Goal: Navigation & Orientation: Find specific page/section

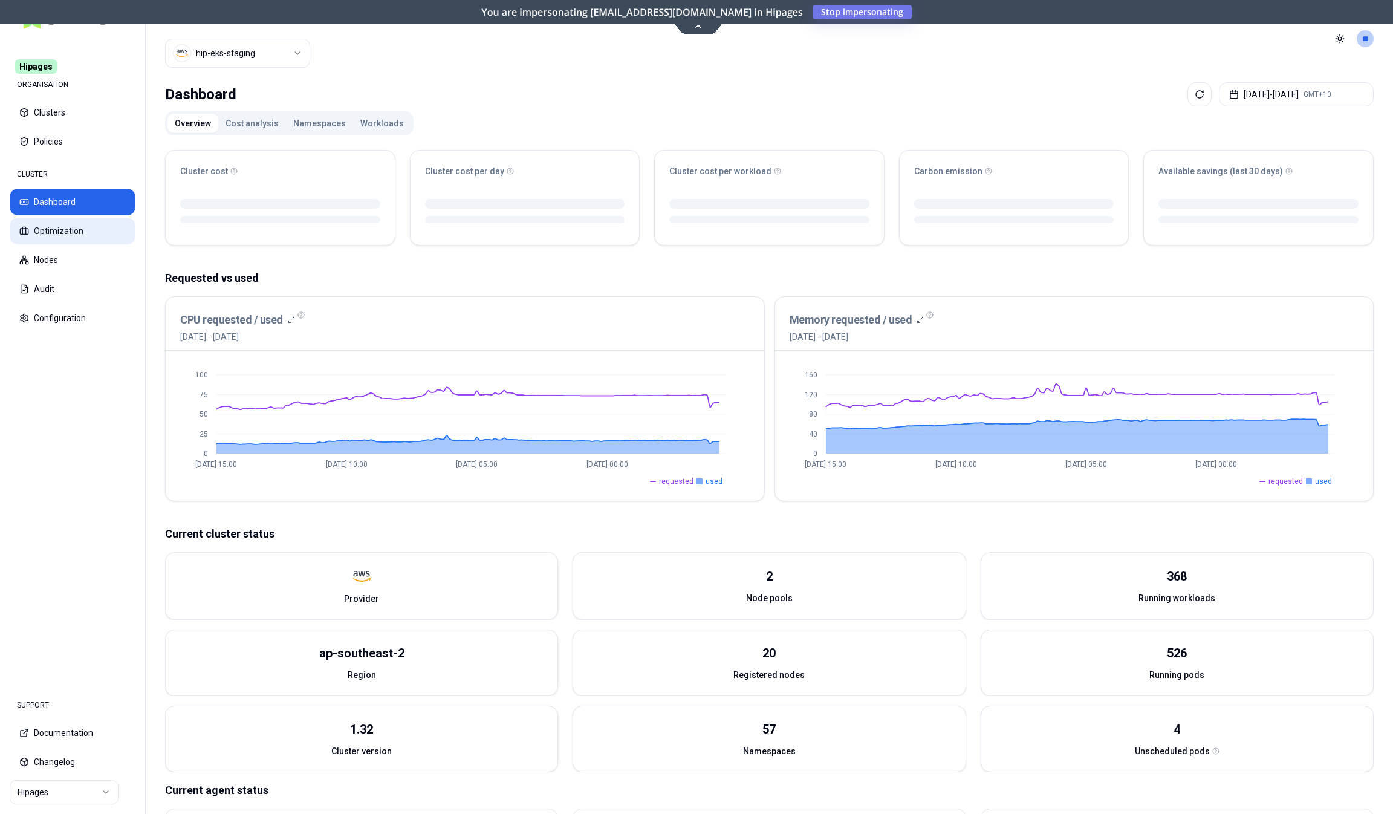
click at [74, 229] on button "Optimization" at bounding box center [73, 231] width 126 height 27
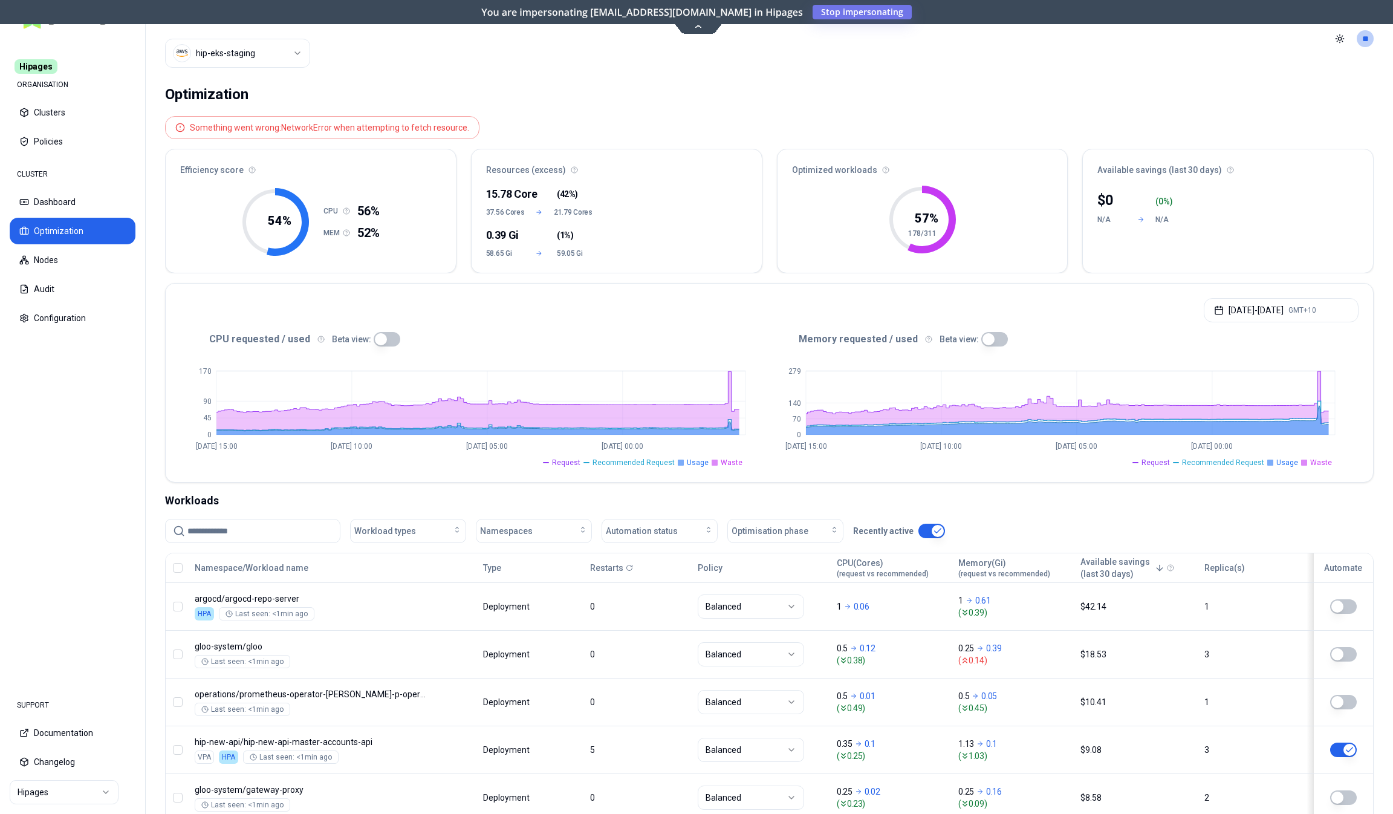
click at [384, 330] on div "CPU requested / used Beta view: 0 45 90 170 [DATE] 15:00 [DATE] 10:00 [DATE] 05…" at bounding box center [770, 406] width 1208 height 152
click at [384, 335] on button "button" at bounding box center [387, 339] width 27 height 15
click at [530, 341] on div "CPU requested / used Beta view:" at bounding box center [475, 339] width 590 height 15
click at [385, 333] on button "button" at bounding box center [387, 339] width 27 height 15
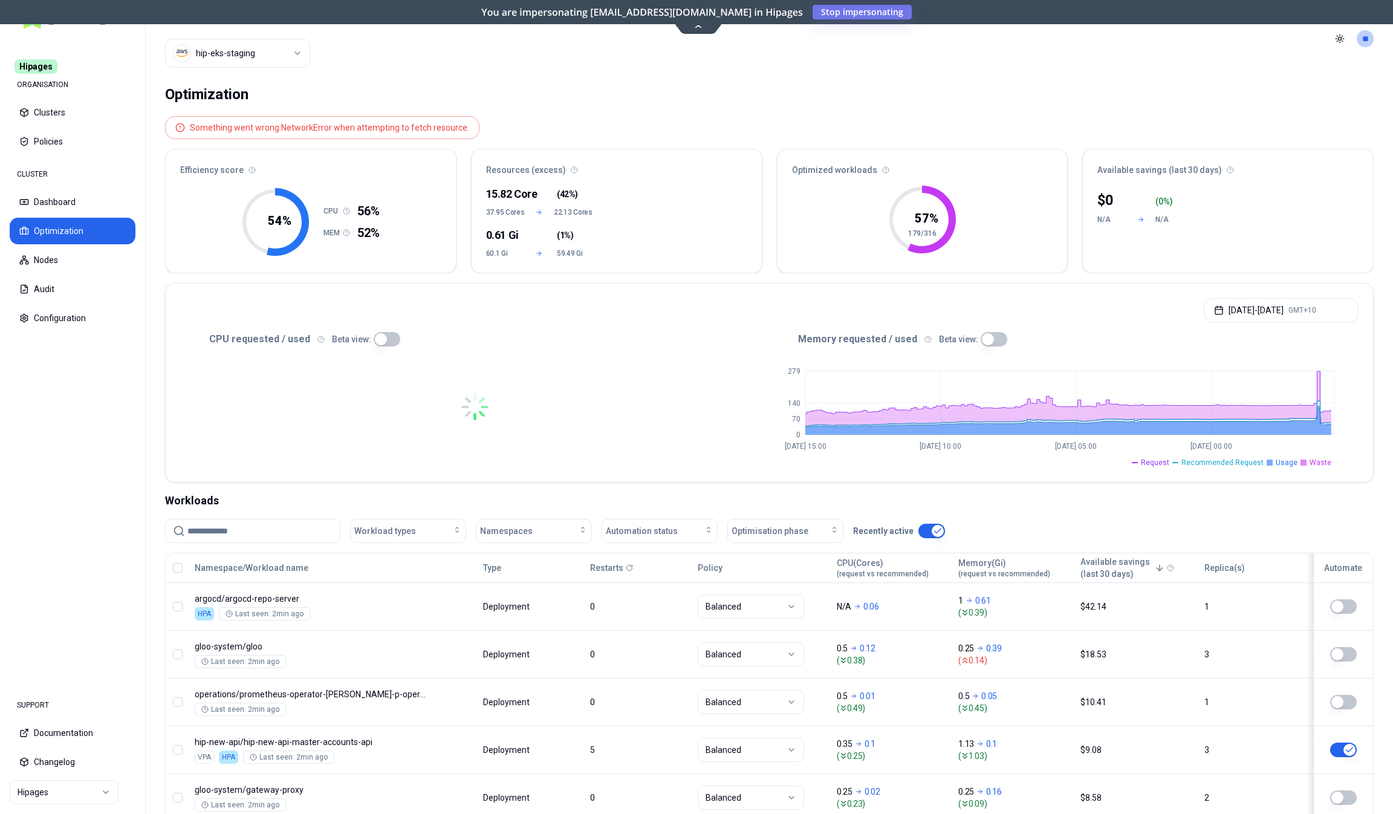
click at [997, 343] on button "button" at bounding box center [994, 339] width 27 height 15
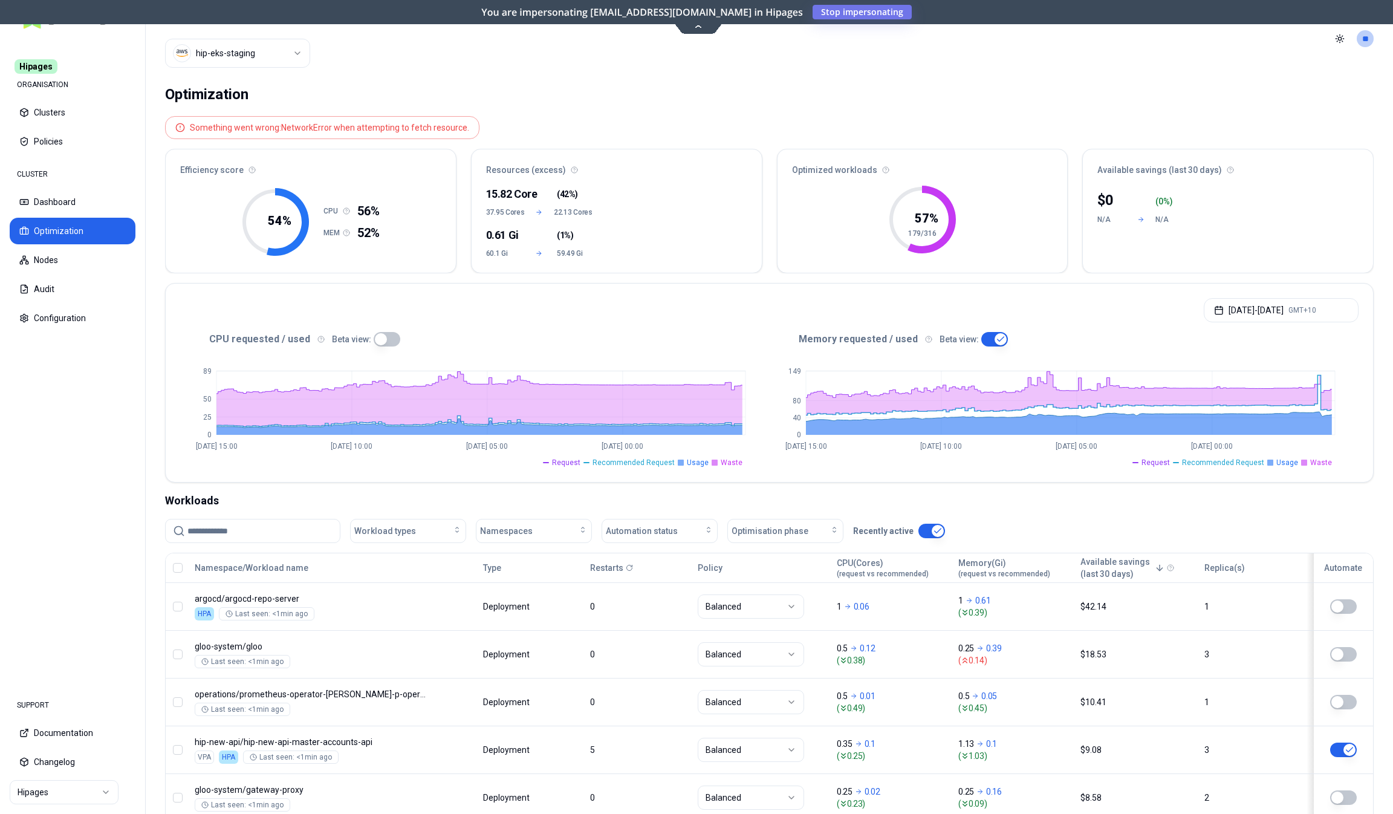
click at [382, 338] on button "button" at bounding box center [387, 339] width 27 height 15
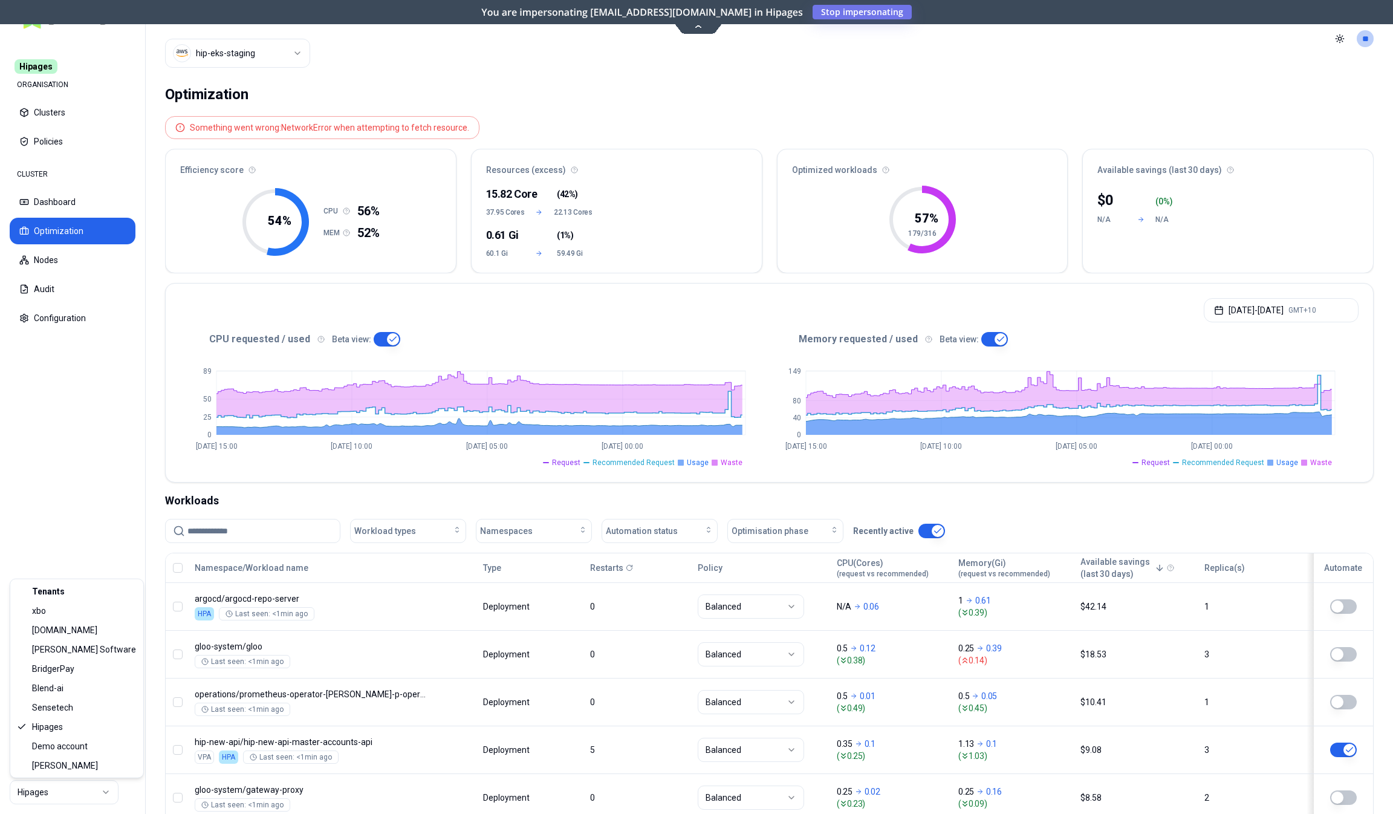
click at [74, 794] on html "Hipages ORGANISATION Clusters Policies CLUSTER Dashboard Optimization Nodes Aud…" at bounding box center [696, 407] width 1393 height 814
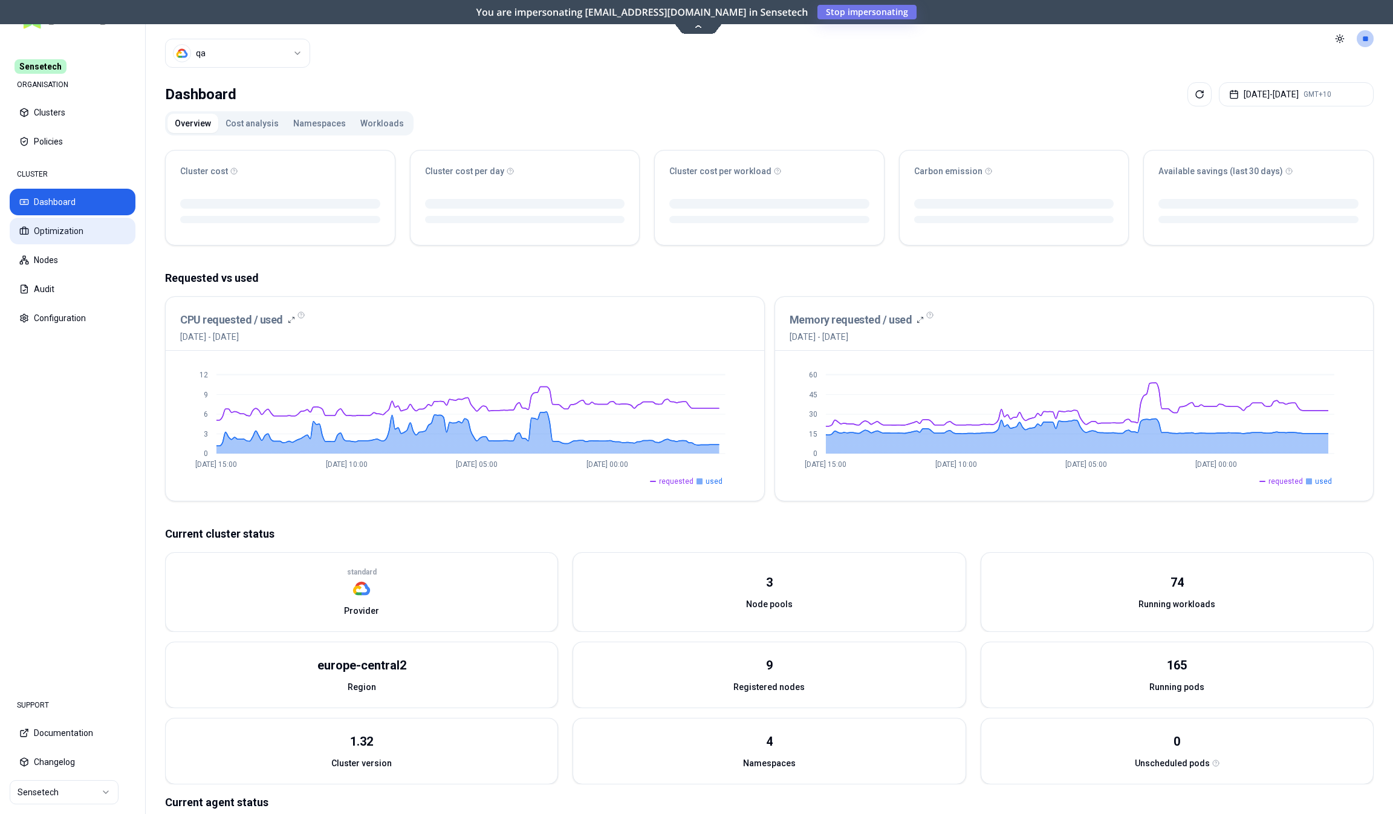
click at [79, 241] on button "Optimization" at bounding box center [73, 231] width 126 height 27
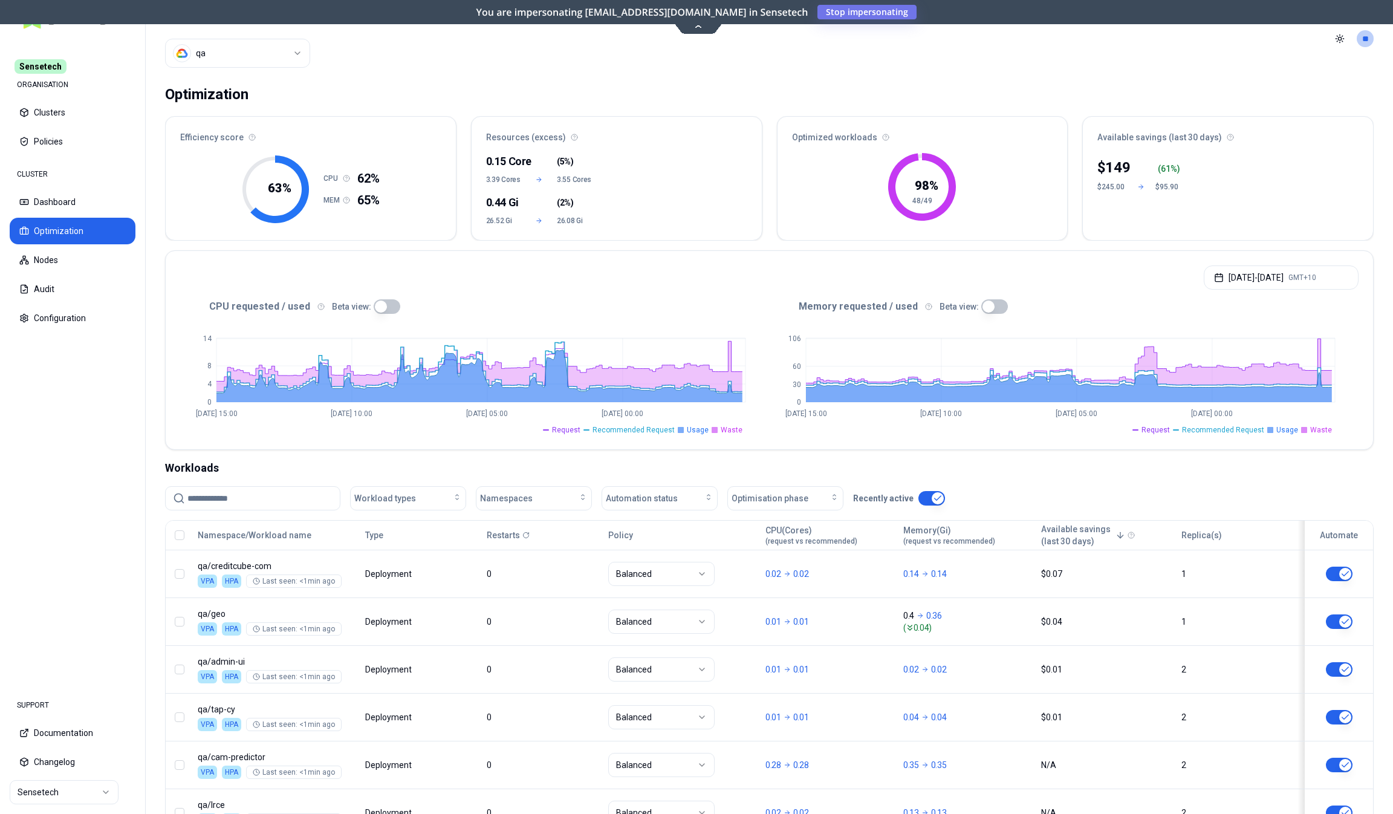
click at [378, 299] on button "button" at bounding box center [387, 306] width 27 height 15
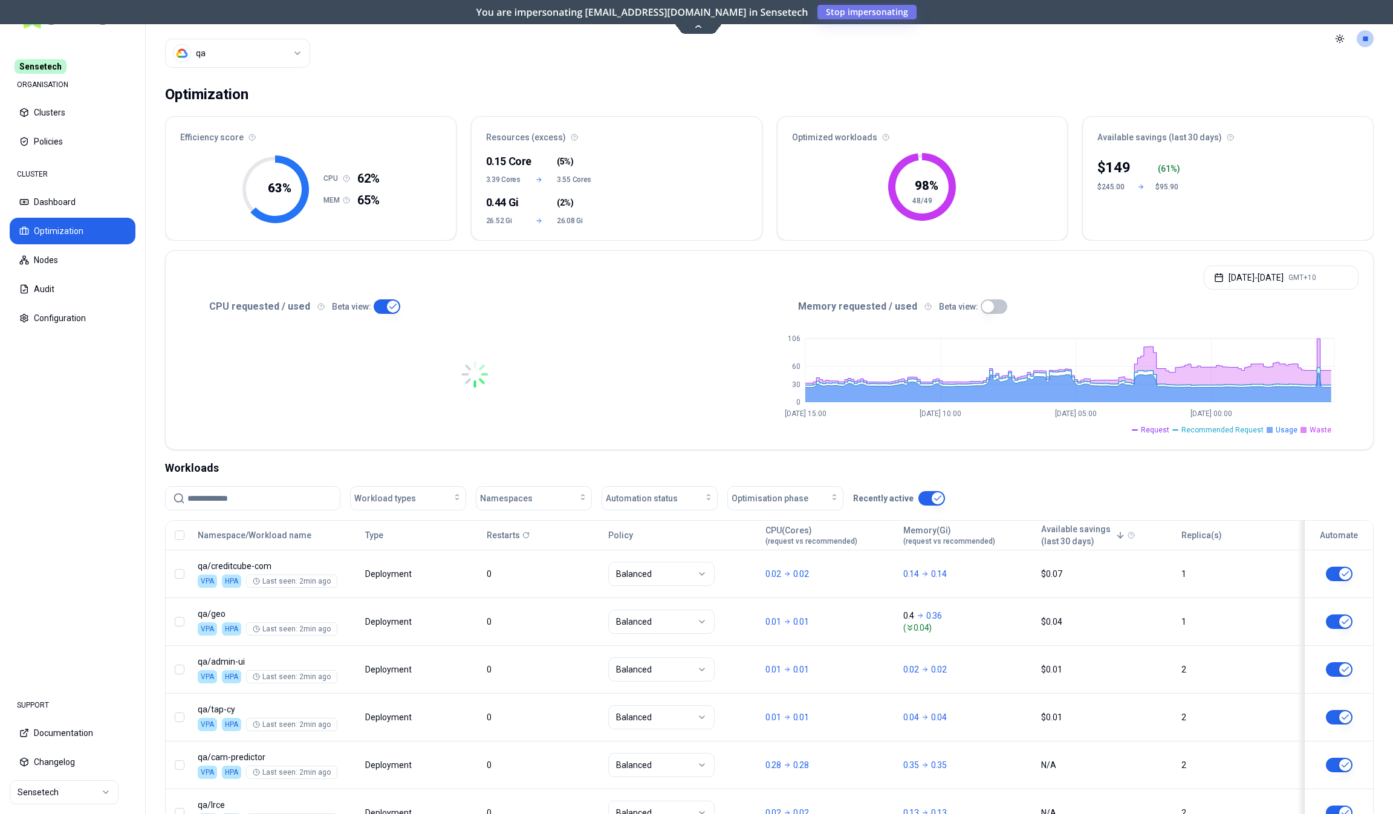
click at [994, 300] on button "button" at bounding box center [994, 306] width 27 height 15
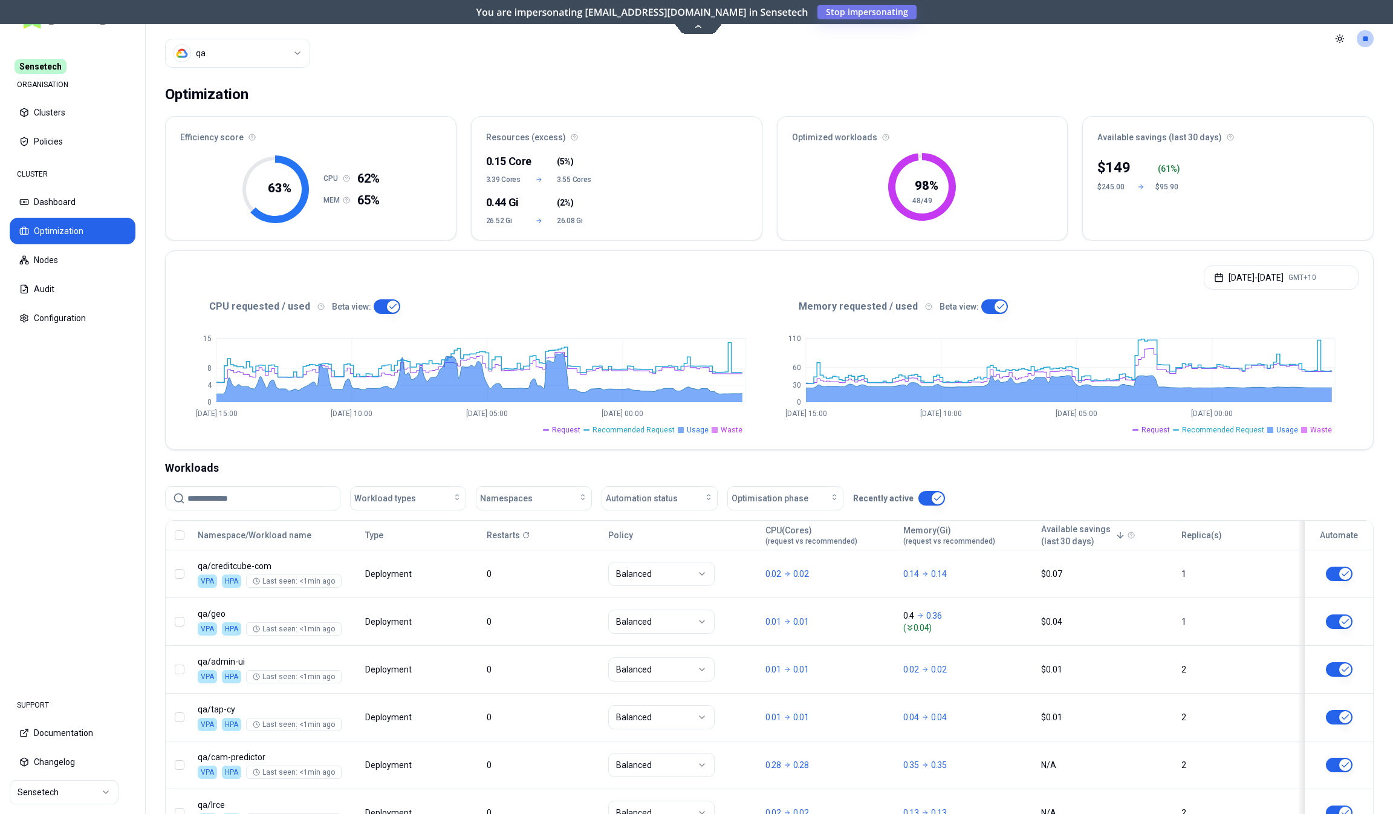
click at [76, 789] on html "Sensetech ORGANISATION Clusters Policies CLUSTER Dashboard Optimization Nodes A…" at bounding box center [696, 407] width 1393 height 814
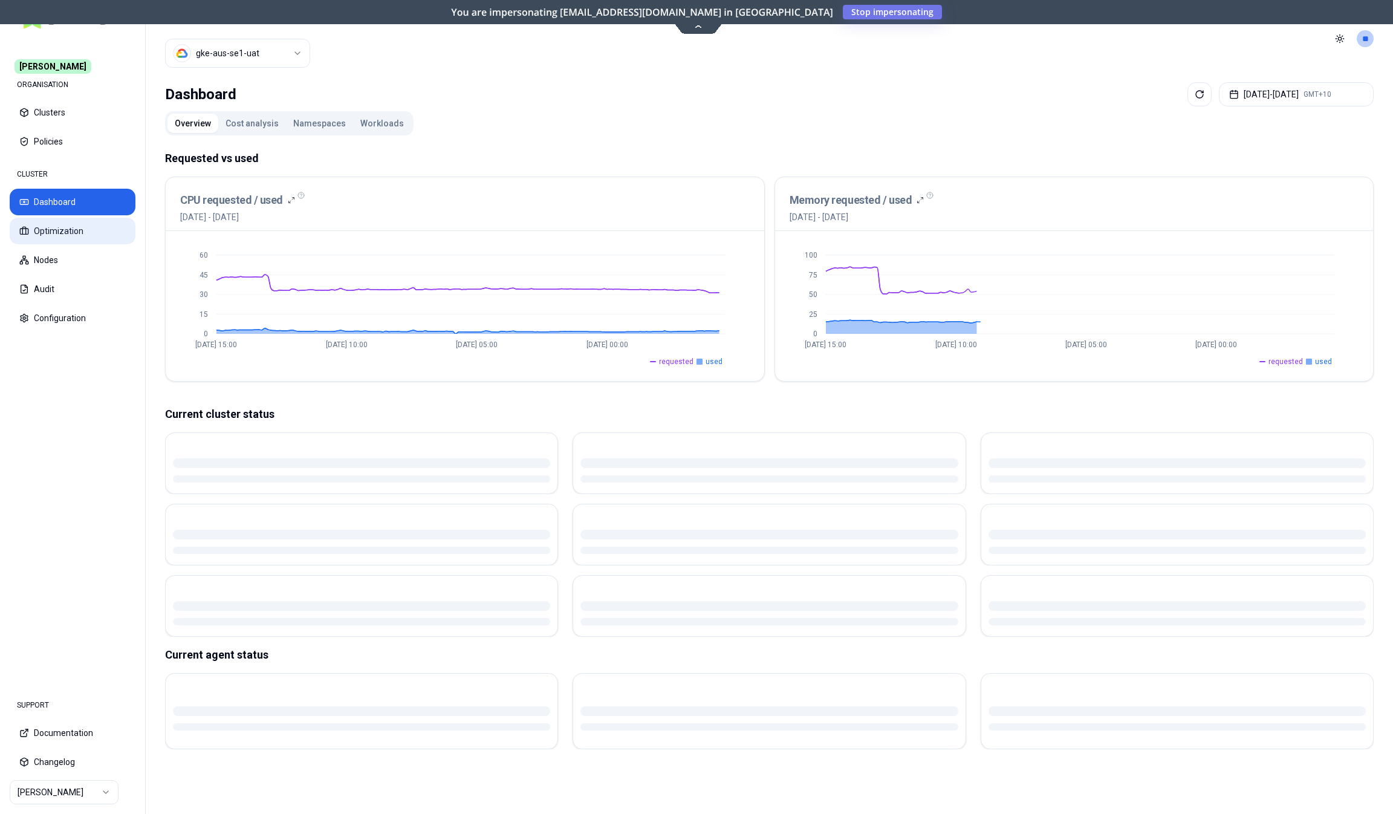
click at [73, 235] on button "Optimization" at bounding box center [73, 231] width 126 height 27
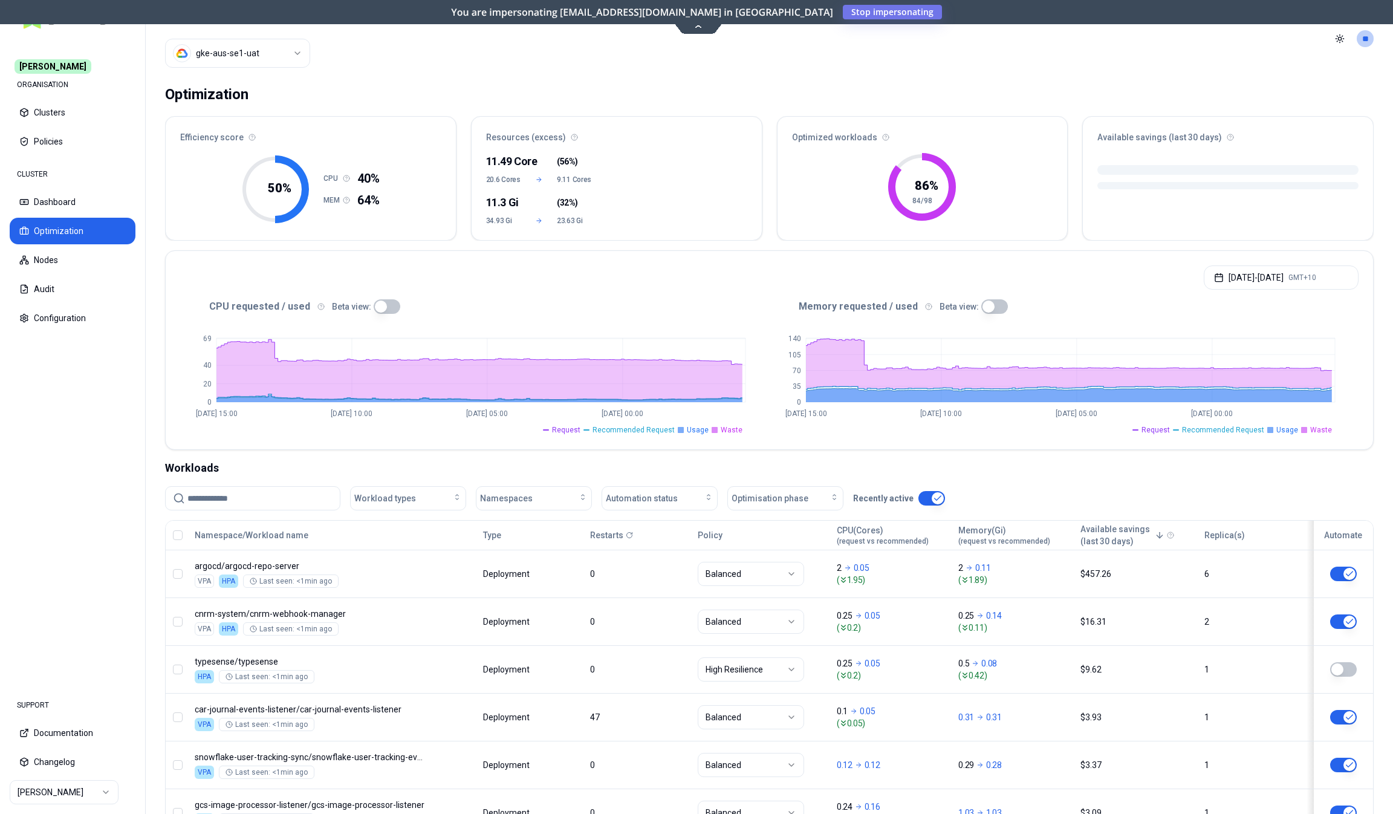
click at [99, 790] on html "Carma ORGANISATION Clusters Policies CLUSTER Dashboard Optimization Nodes Audit…" at bounding box center [696, 407] width 1393 height 814
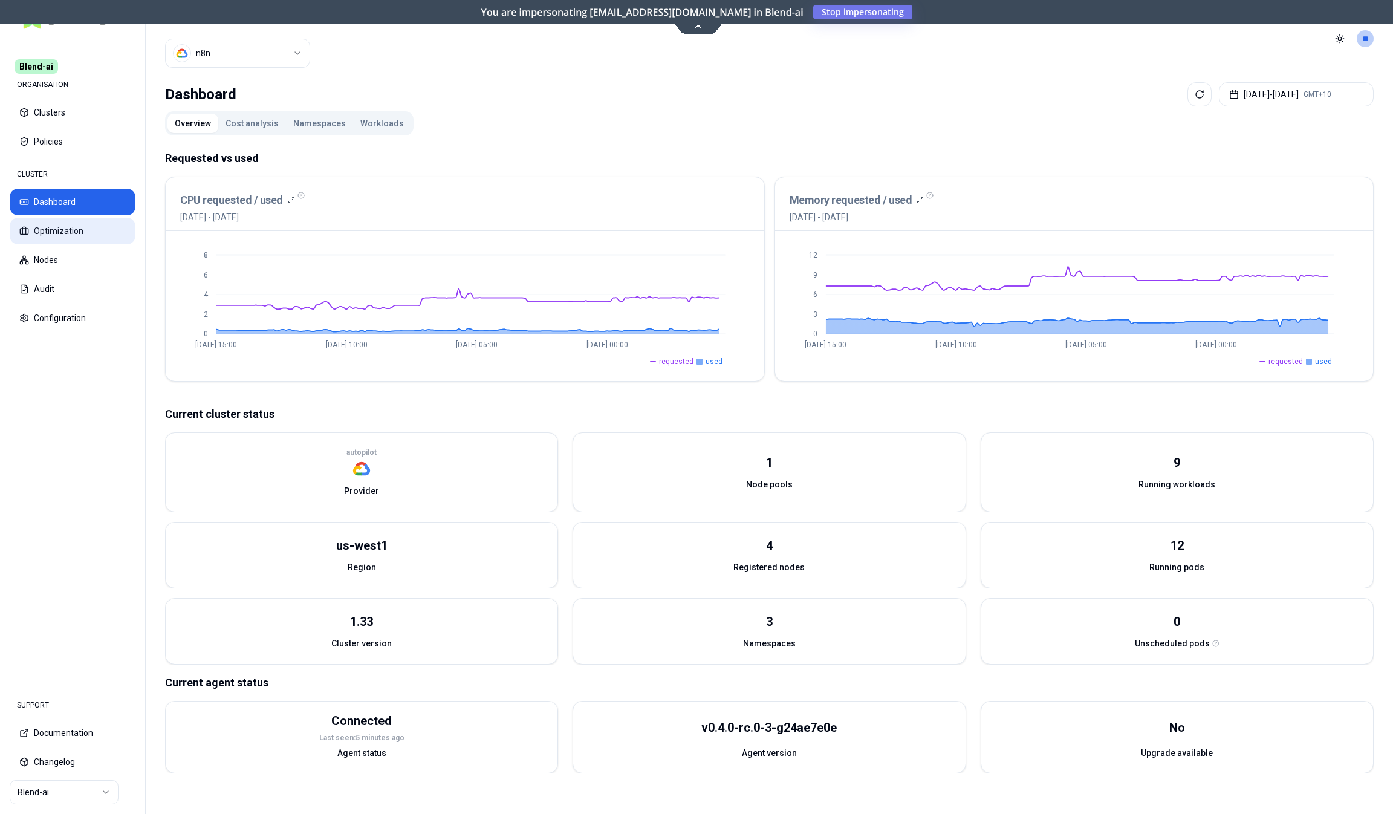
click at [79, 236] on button "Optimization" at bounding box center [73, 231] width 126 height 27
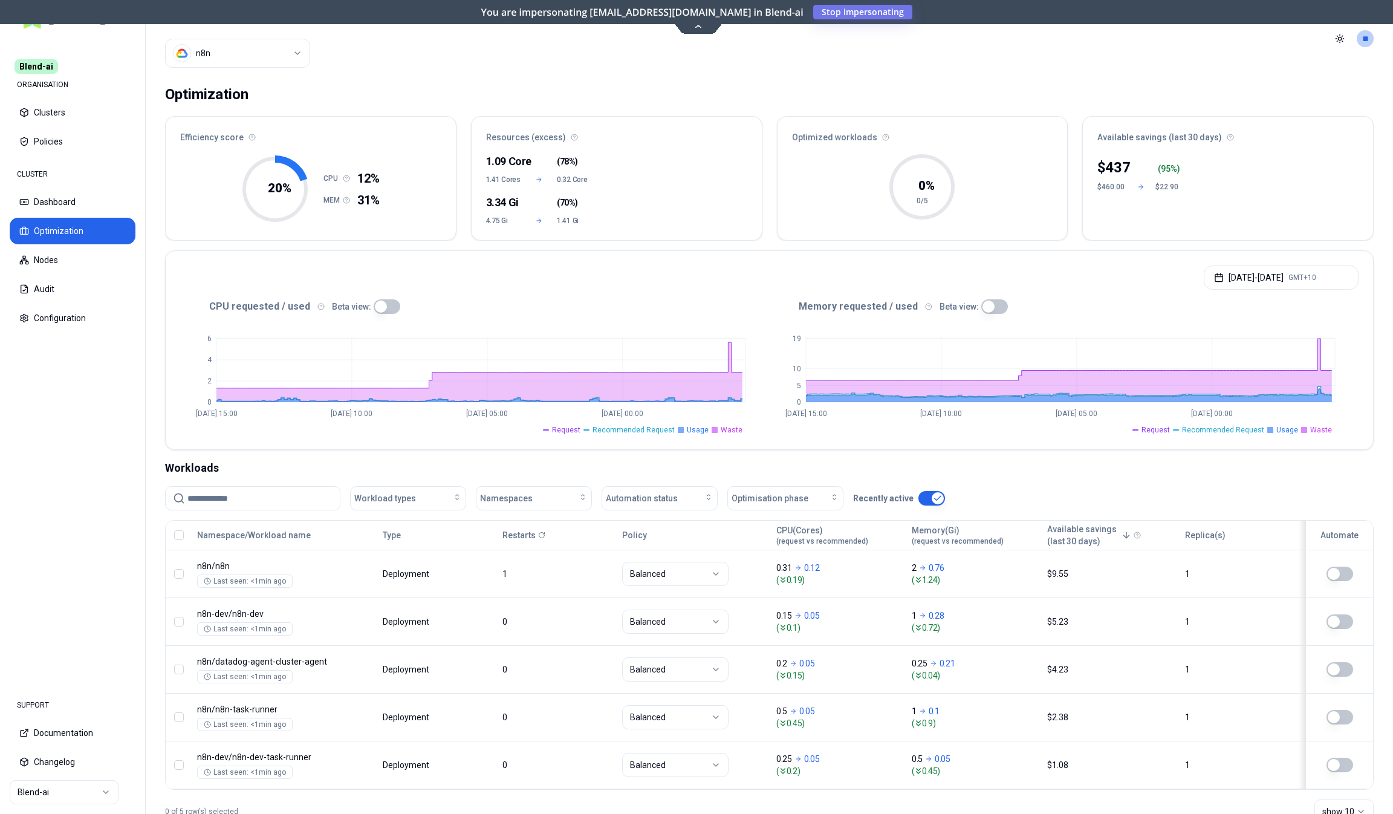
click at [377, 304] on button "button" at bounding box center [387, 306] width 27 height 15
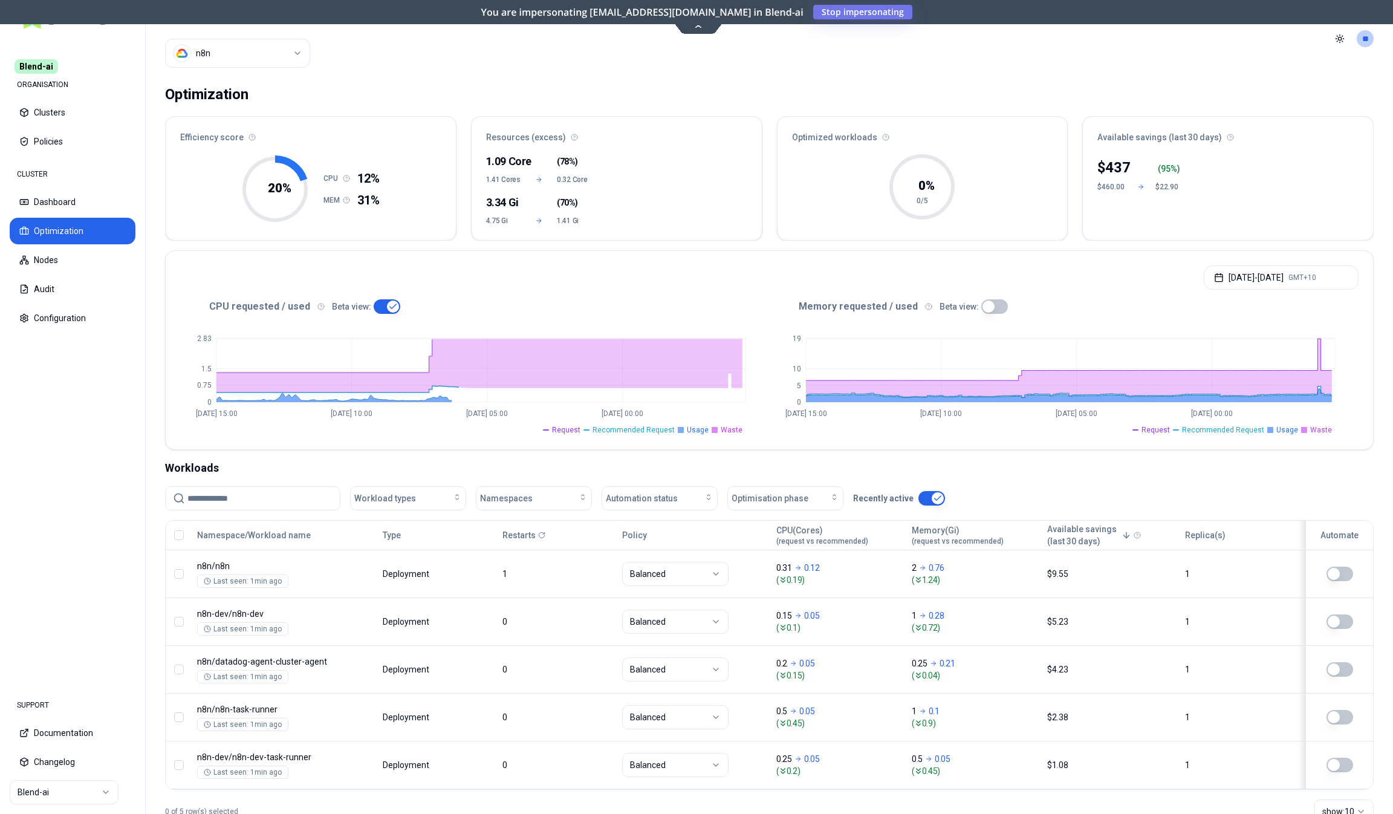
click at [992, 307] on button "button" at bounding box center [995, 306] width 27 height 15
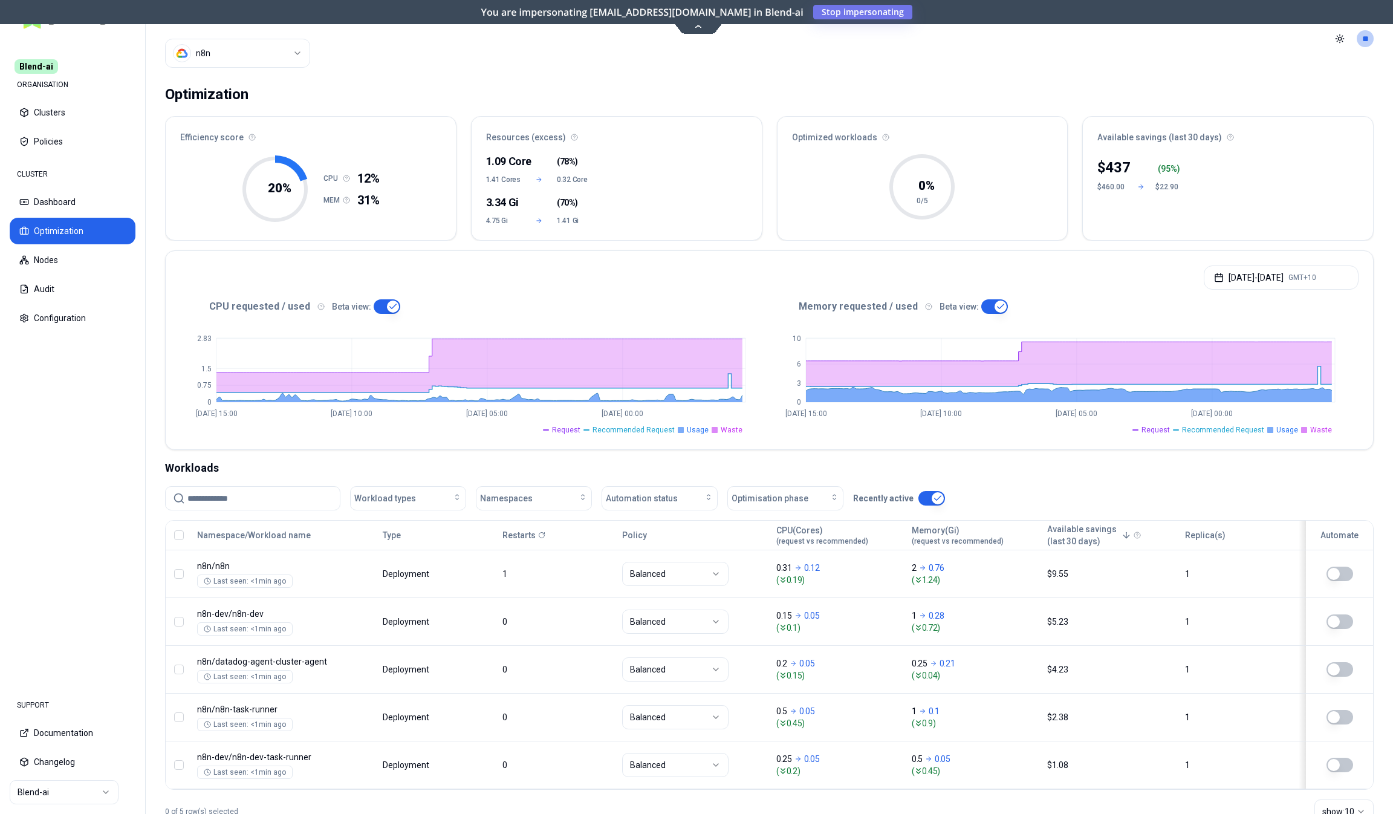
click at [71, 786] on html "Blend-ai ORGANISATION Clusters Policies CLUSTER Dashboard Optimization Nodes Au…" at bounding box center [696, 407] width 1393 height 814
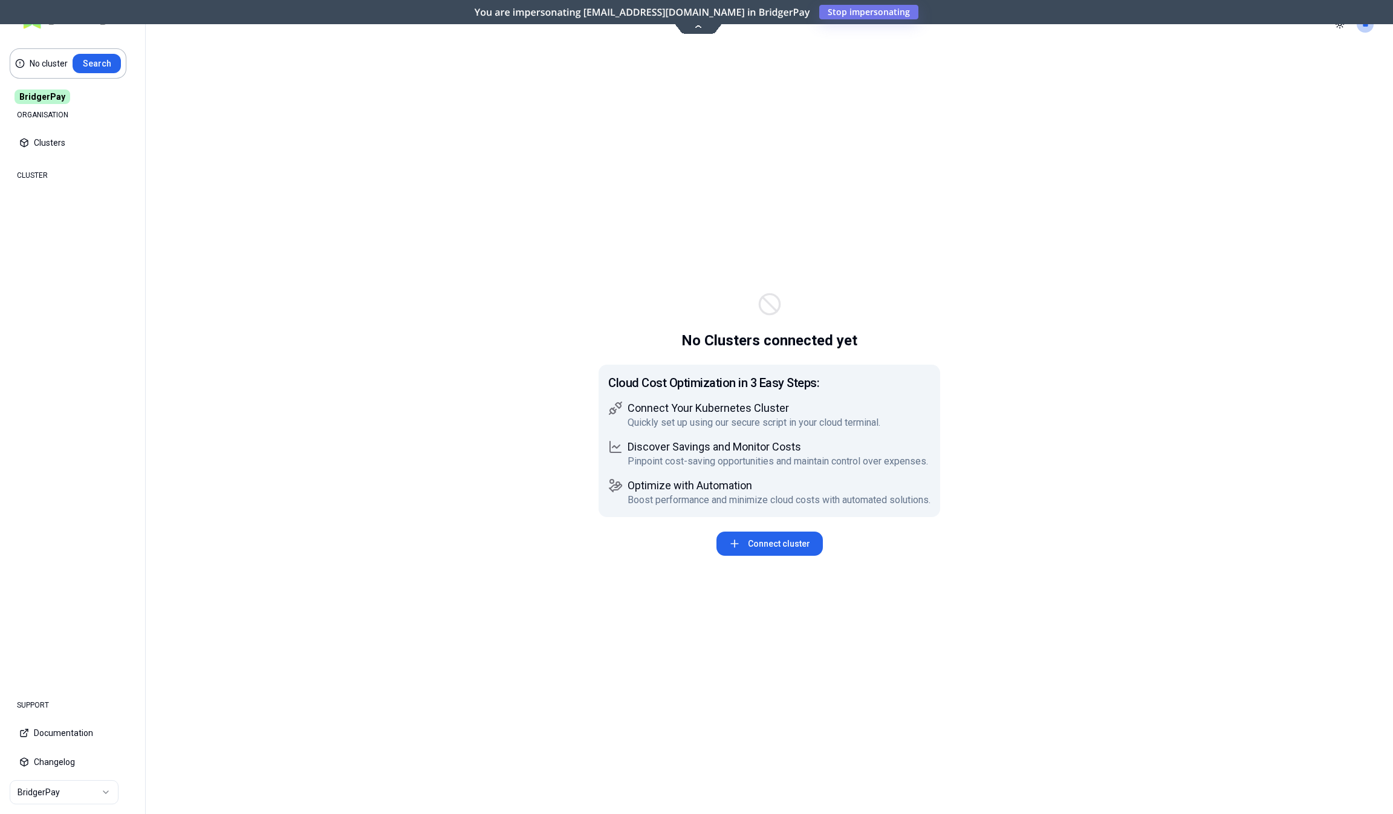
click at [76, 795] on html "No cluster Search BridgerPay ORGANISATION Clusters Policies CLUSTER Dashboard O…" at bounding box center [696, 407] width 1393 height 814
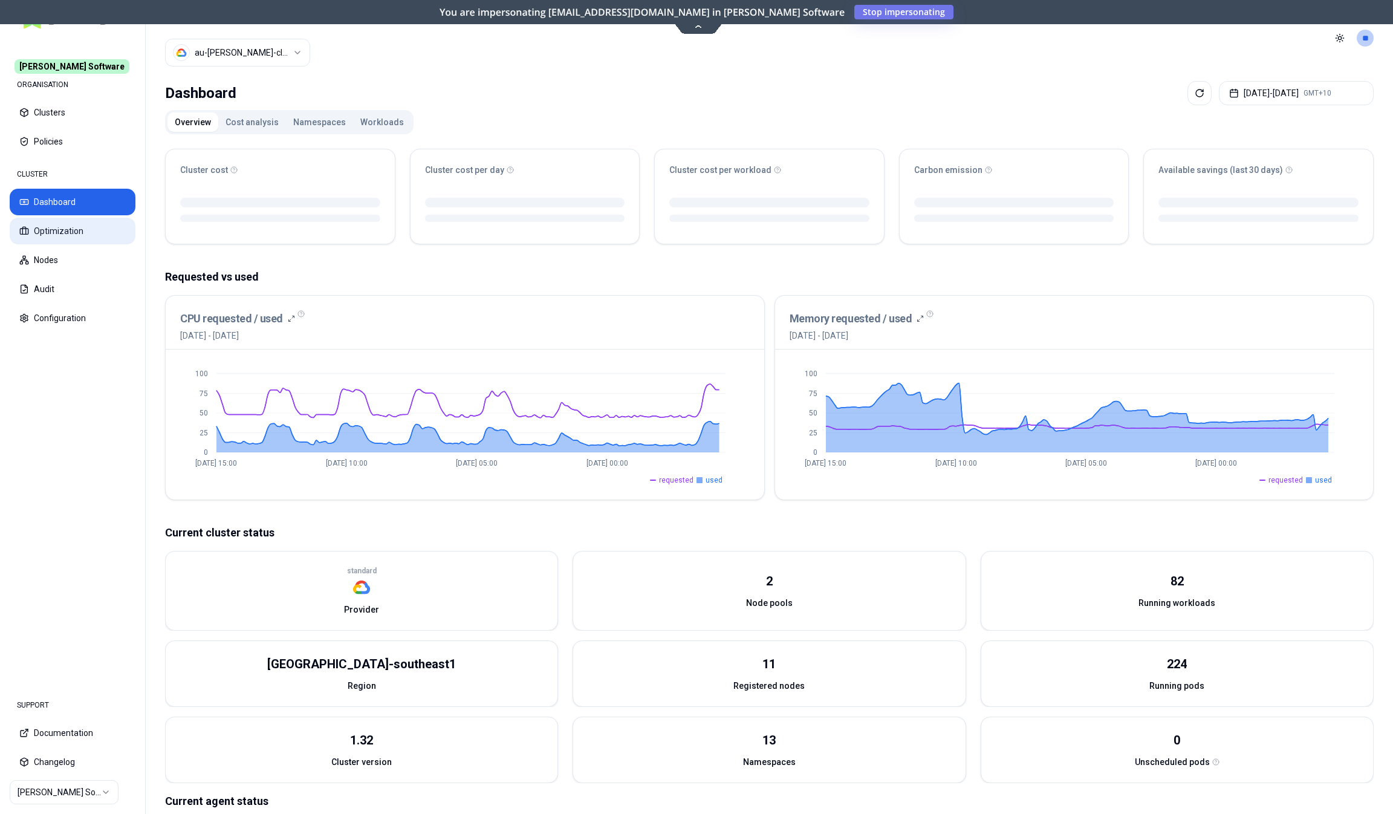
click at [83, 234] on button "Optimization" at bounding box center [73, 231] width 126 height 27
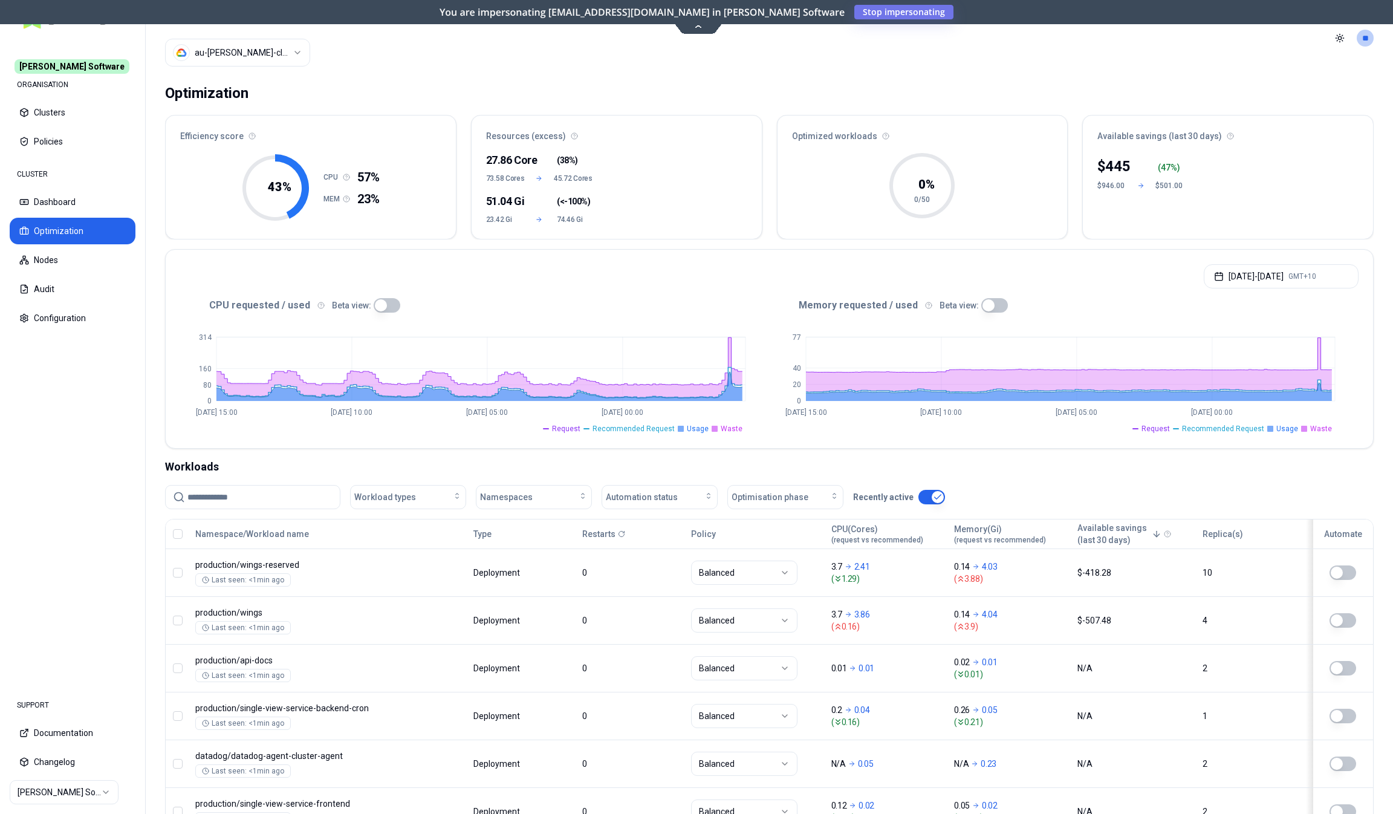
click at [389, 307] on button "button" at bounding box center [387, 305] width 27 height 15
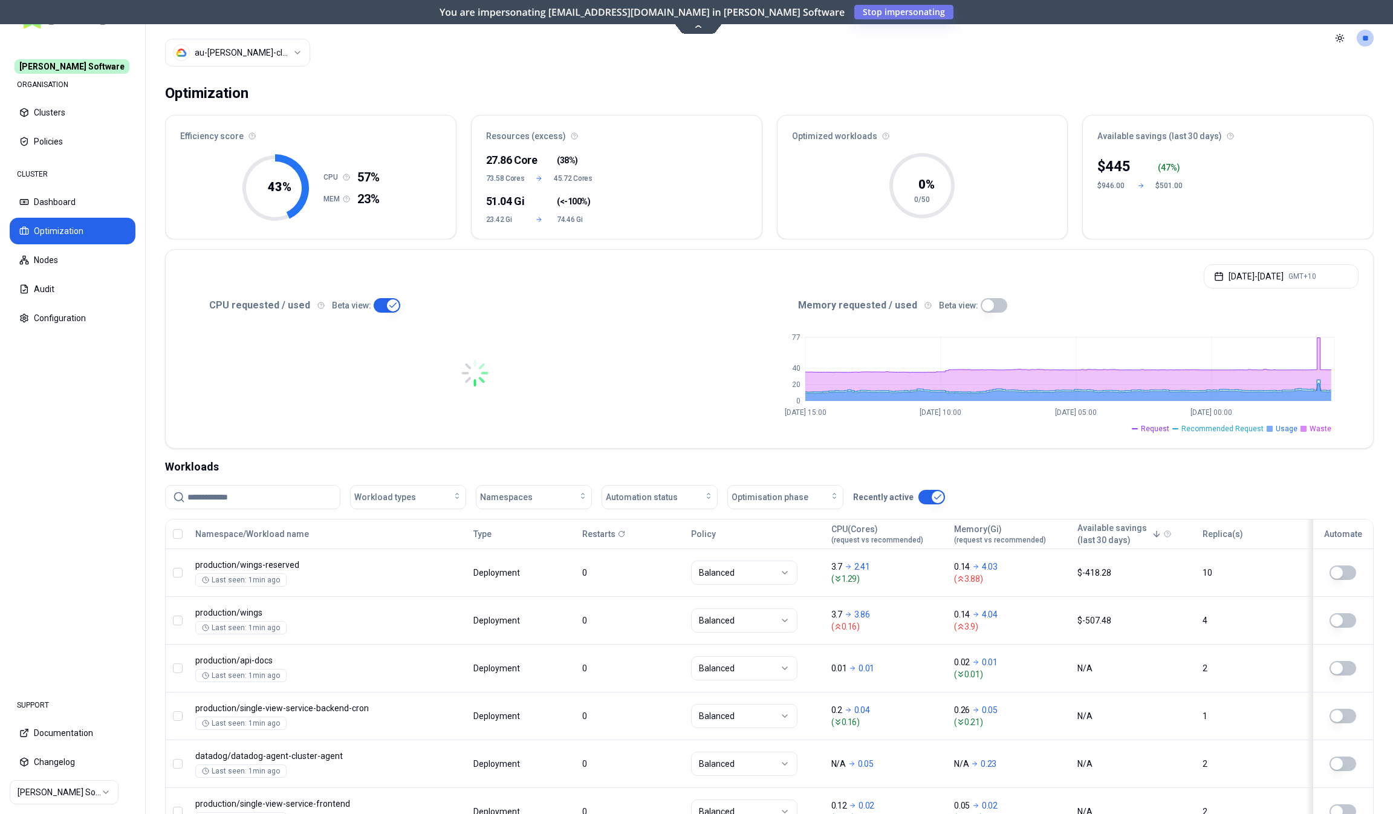
click at [991, 302] on button "button" at bounding box center [994, 305] width 27 height 15
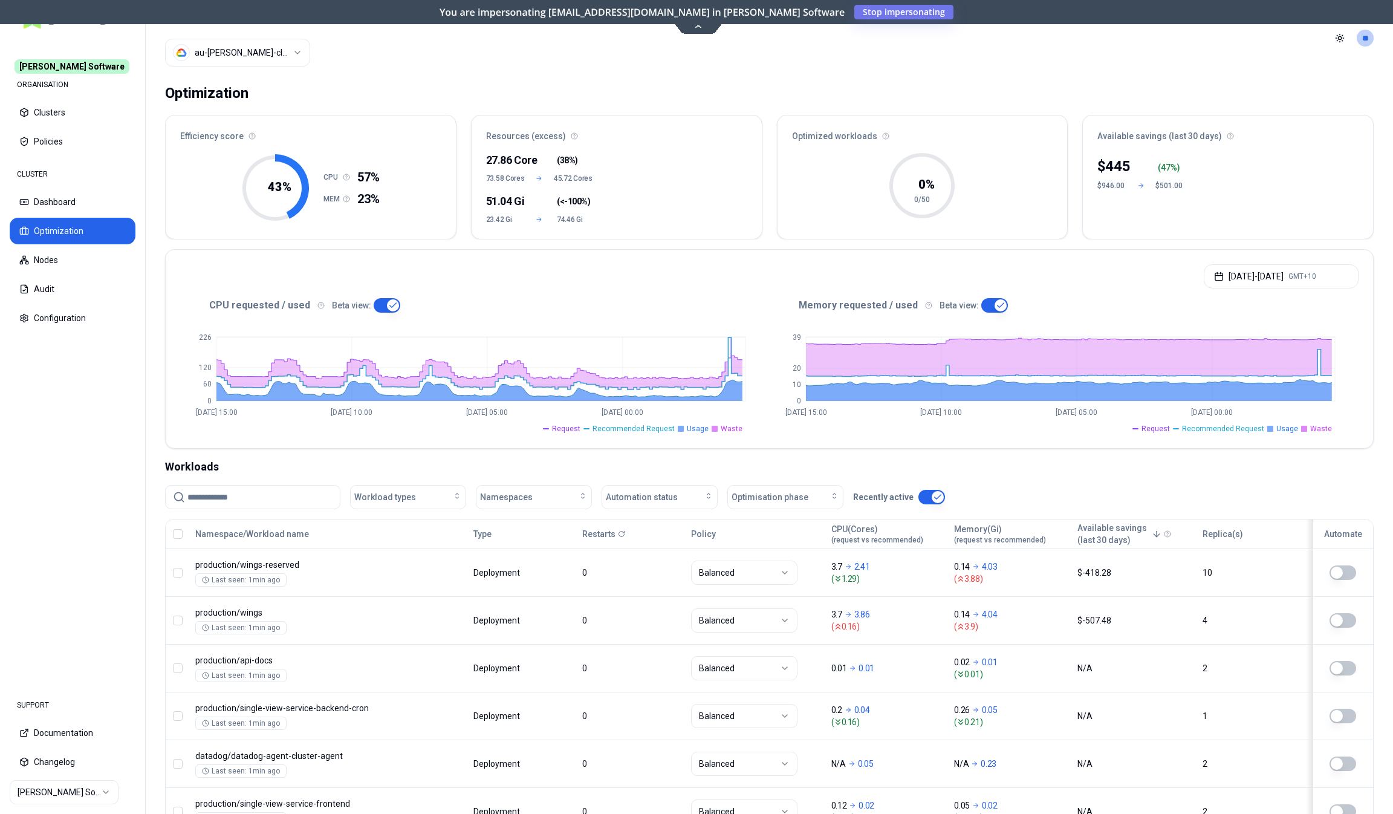
click at [374, 303] on button "button" at bounding box center [387, 305] width 27 height 15
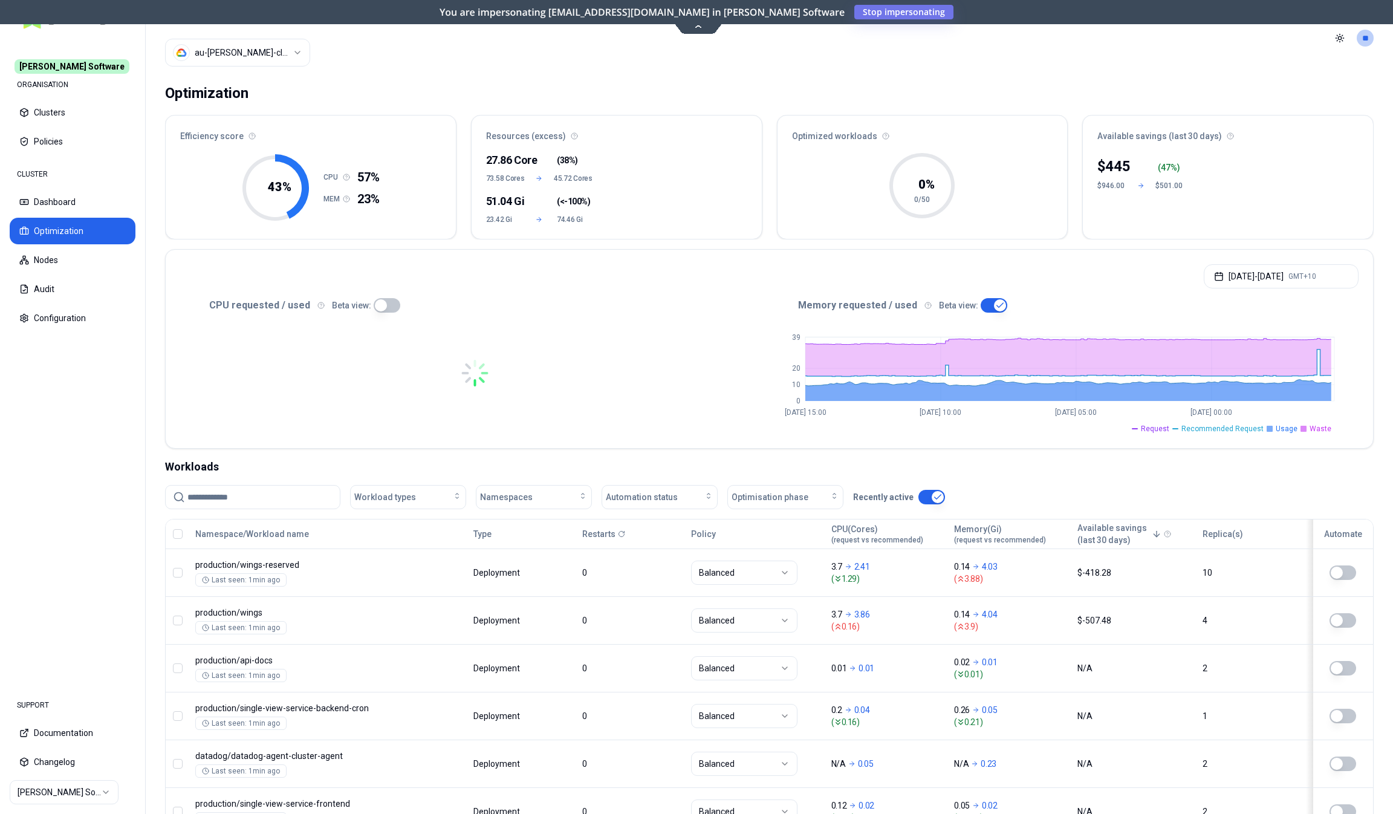
click at [981, 304] on button "button" at bounding box center [994, 305] width 27 height 15
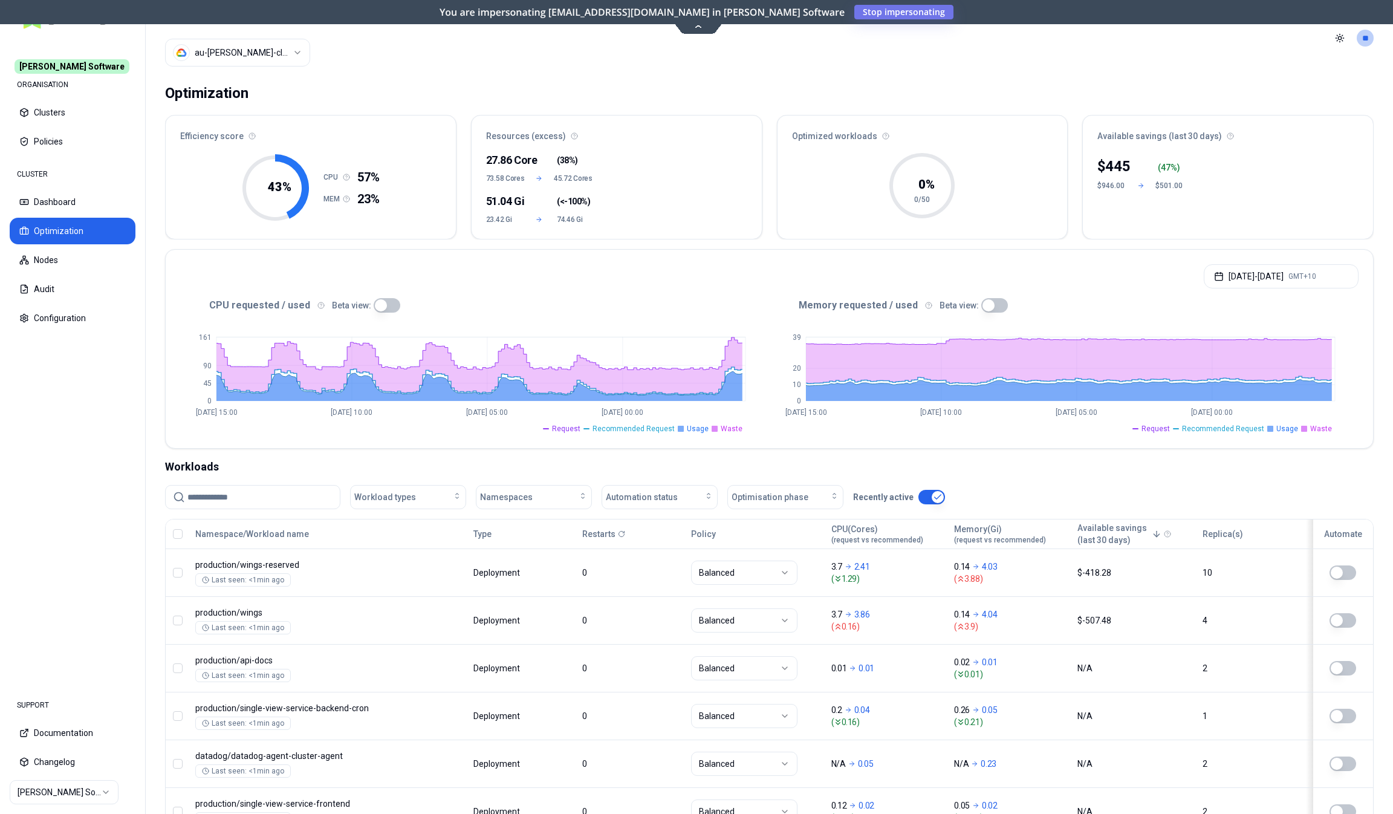
click at [66, 790] on html "Rex Software ORGANISATION Clusters Policies CLUSTER Dashboard Optimization Node…" at bounding box center [696, 407] width 1393 height 814
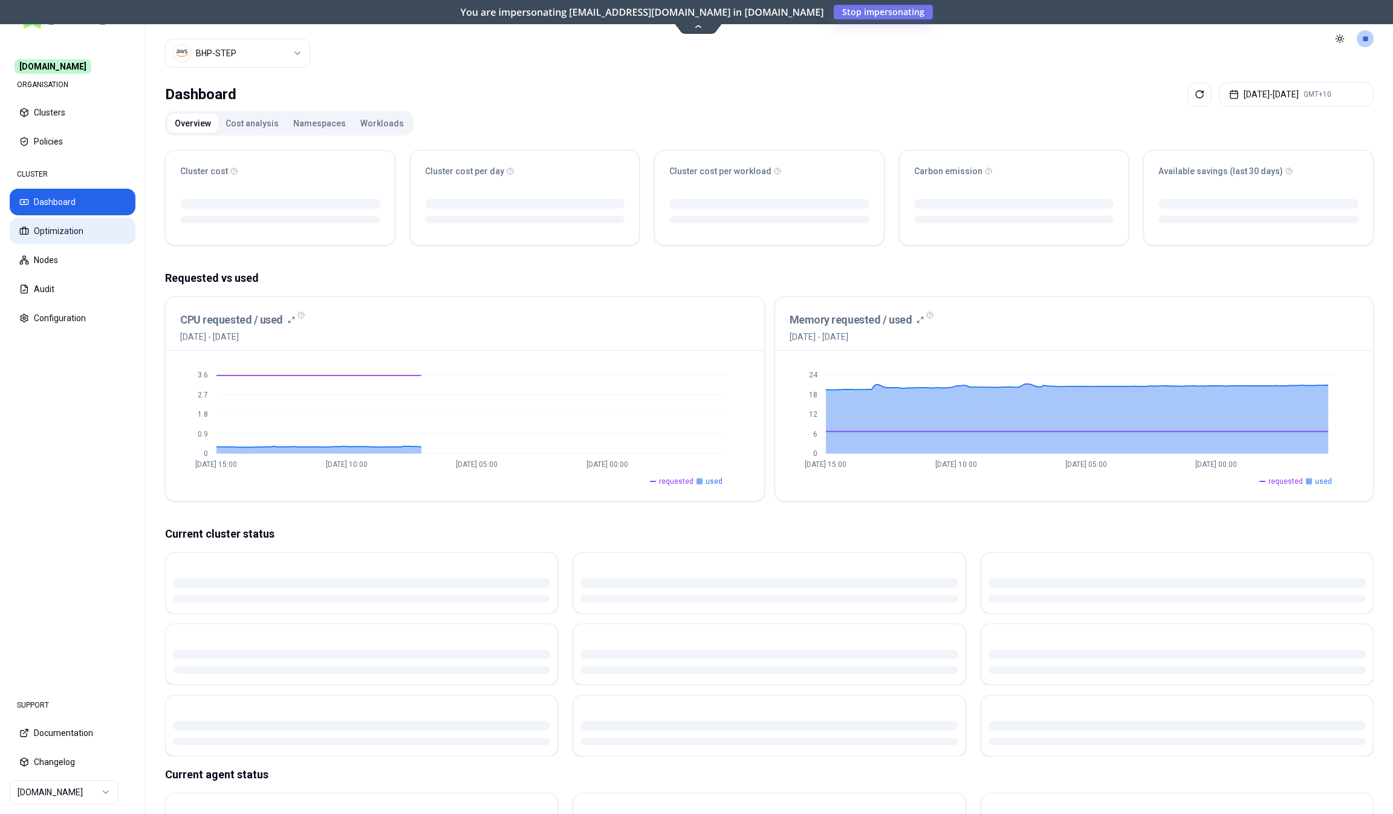
click at [80, 238] on button "Optimization" at bounding box center [73, 231] width 126 height 27
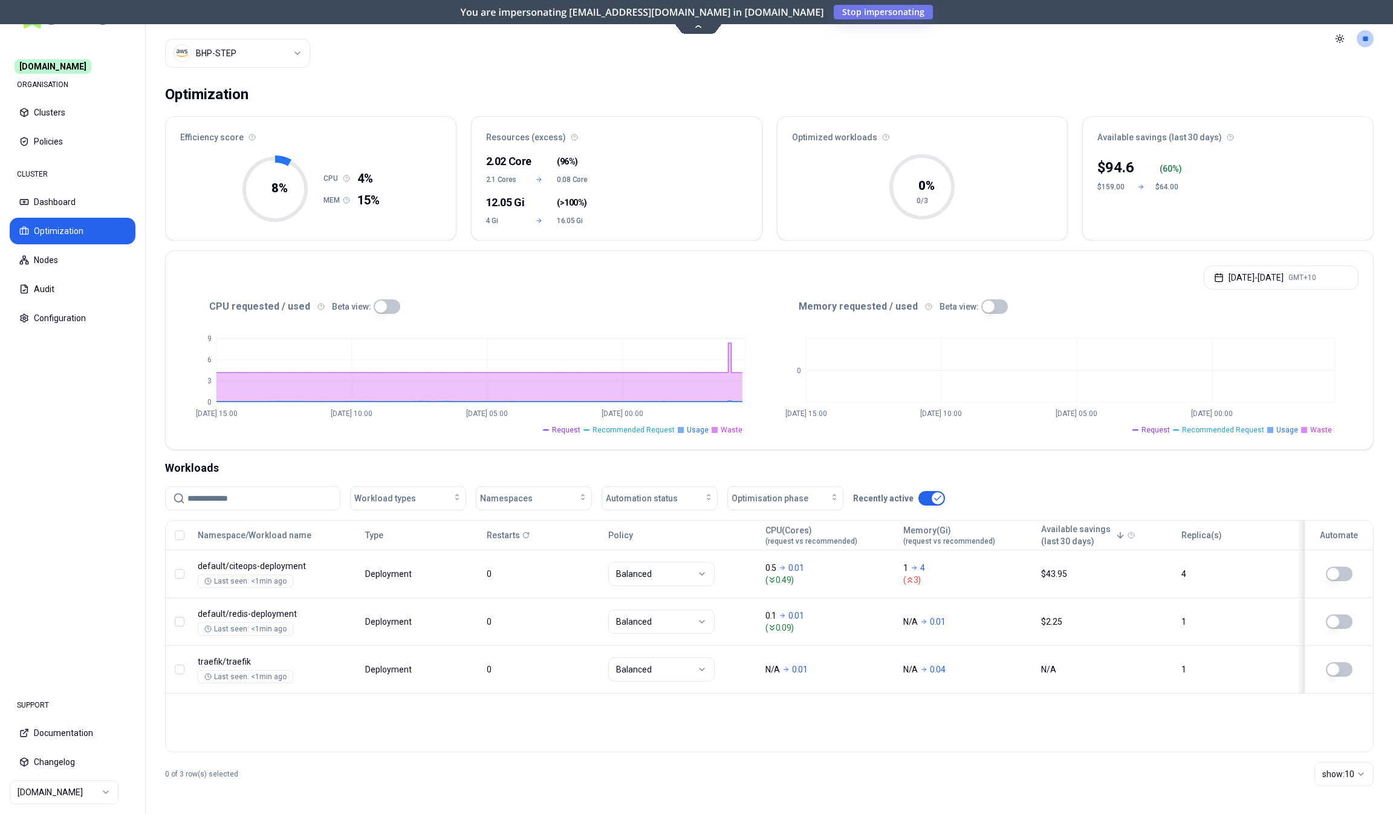
click at [983, 304] on button "button" at bounding box center [995, 306] width 27 height 15
click at [385, 305] on button "button" at bounding box center [387, 306] width 27 height 15
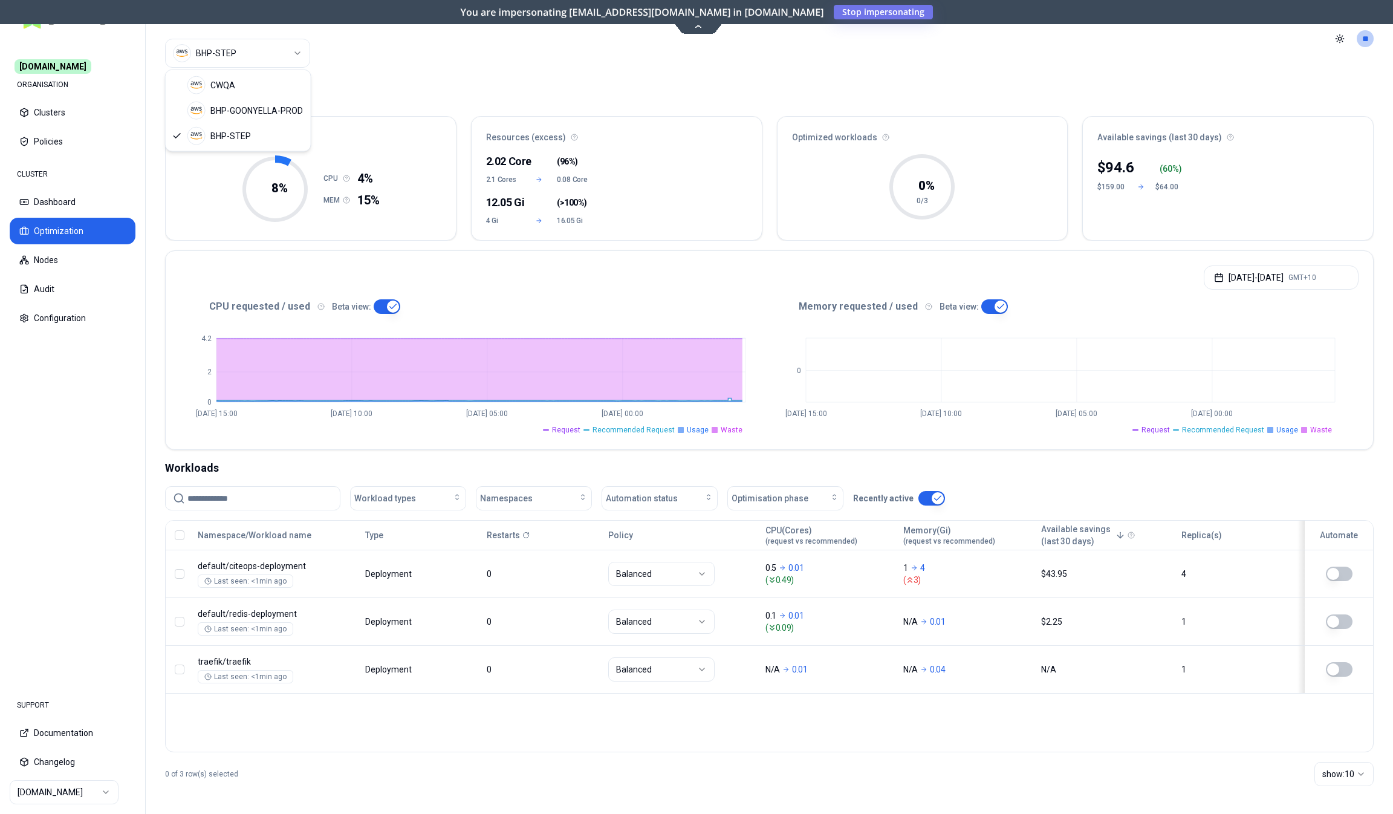
click at [250, 48] on html "Commit.works ORGANISATION Clusters Policies CLUSTER Dashboard Optimization Node…" at bounding box center [696, 407] width 1393 height 814
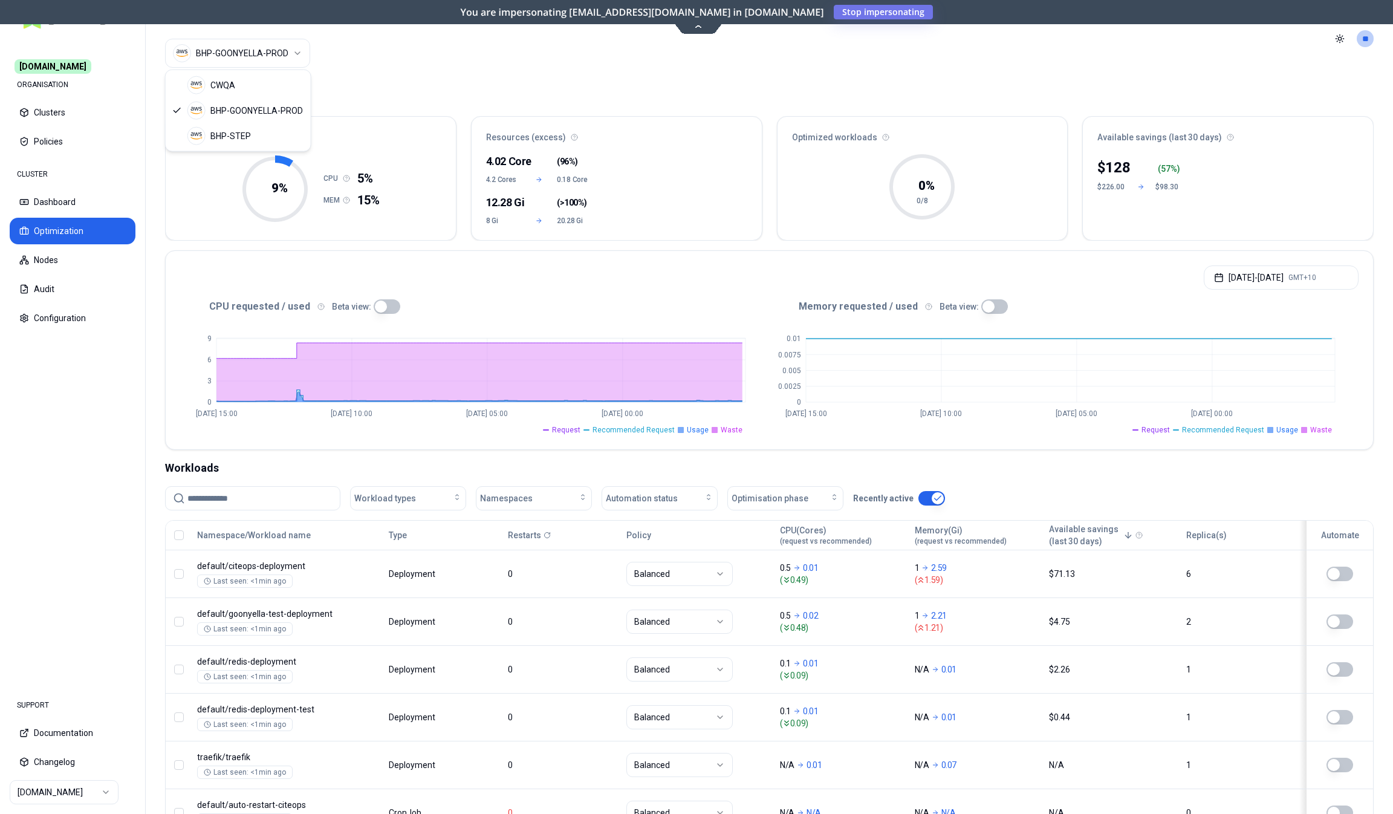
click at [267, 43] on html "Commit.works ORGANISATION Clusters Policies CLUSTER Dashboard Optimization Node…" at bounding box center [696, 407] width 1393 height 814
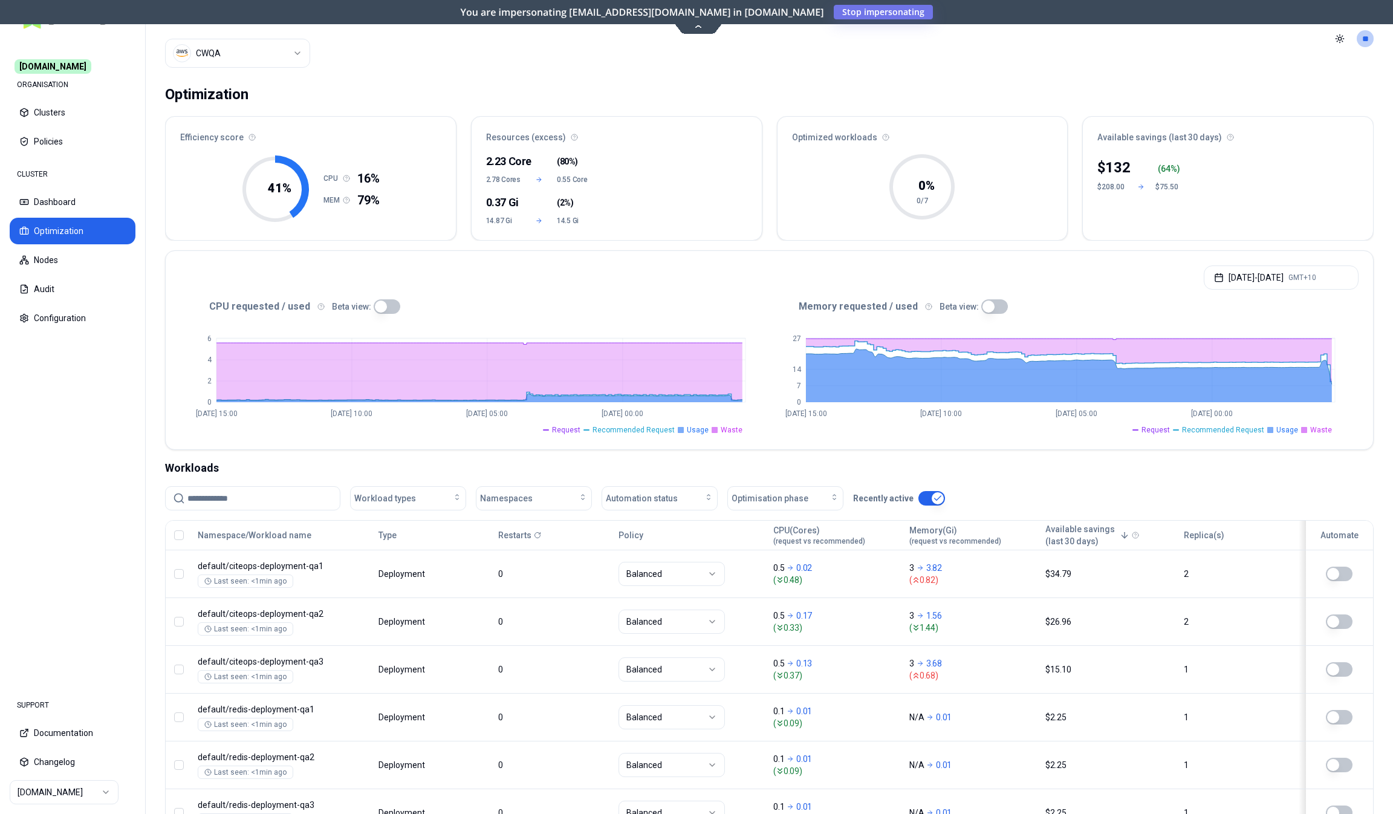
click at [78, 794] on html "Commit.works ORGANISATION Clusters Policies CLUSTER Dashboard Optimization Node…" at bounding box center [696, 407] width 1393 height 814
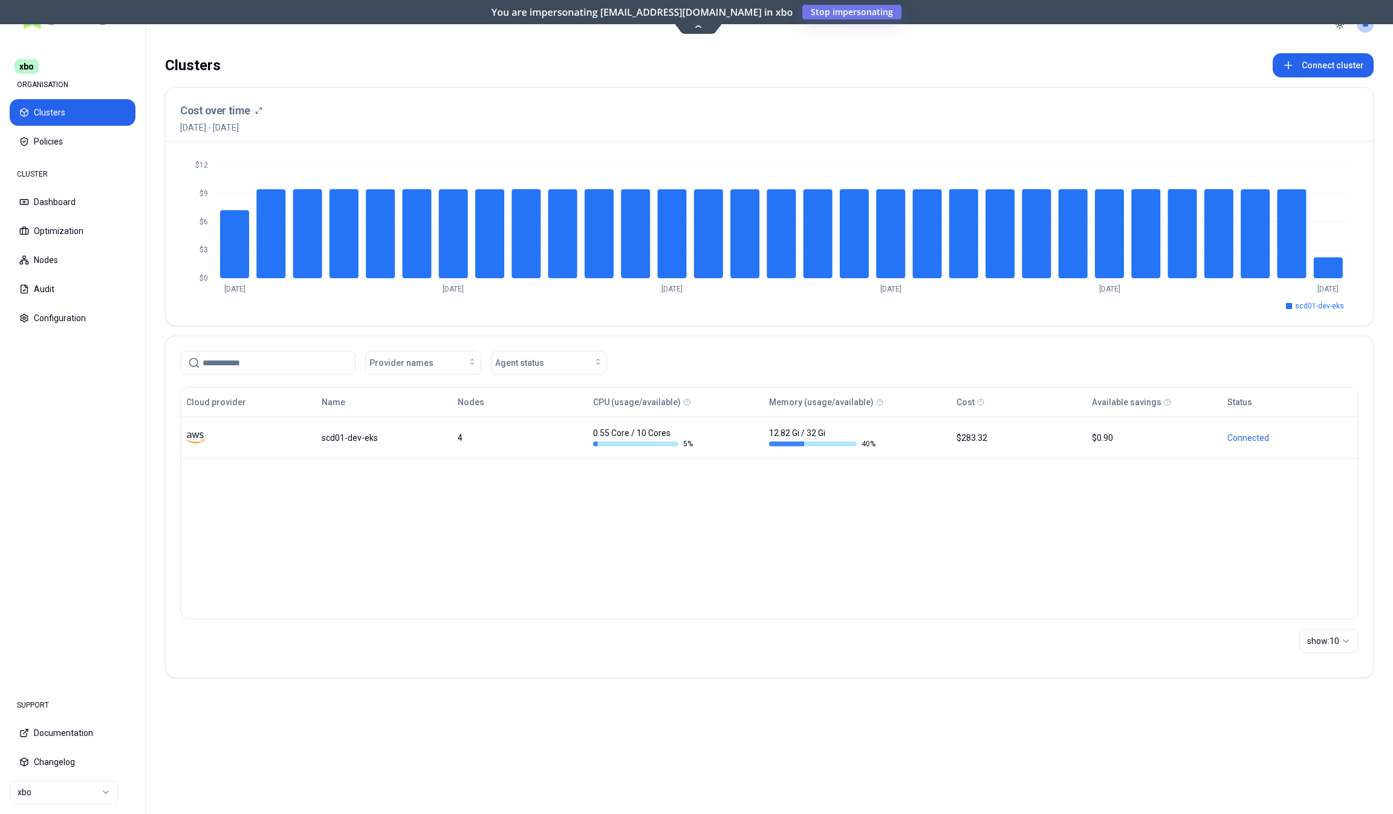
click at [401, 565] on div "Cloud provider Name Nodes CPU (usage/available) Memory (usage/available) Cost A…" at bounding box center [769, 503] width 1179 height 232
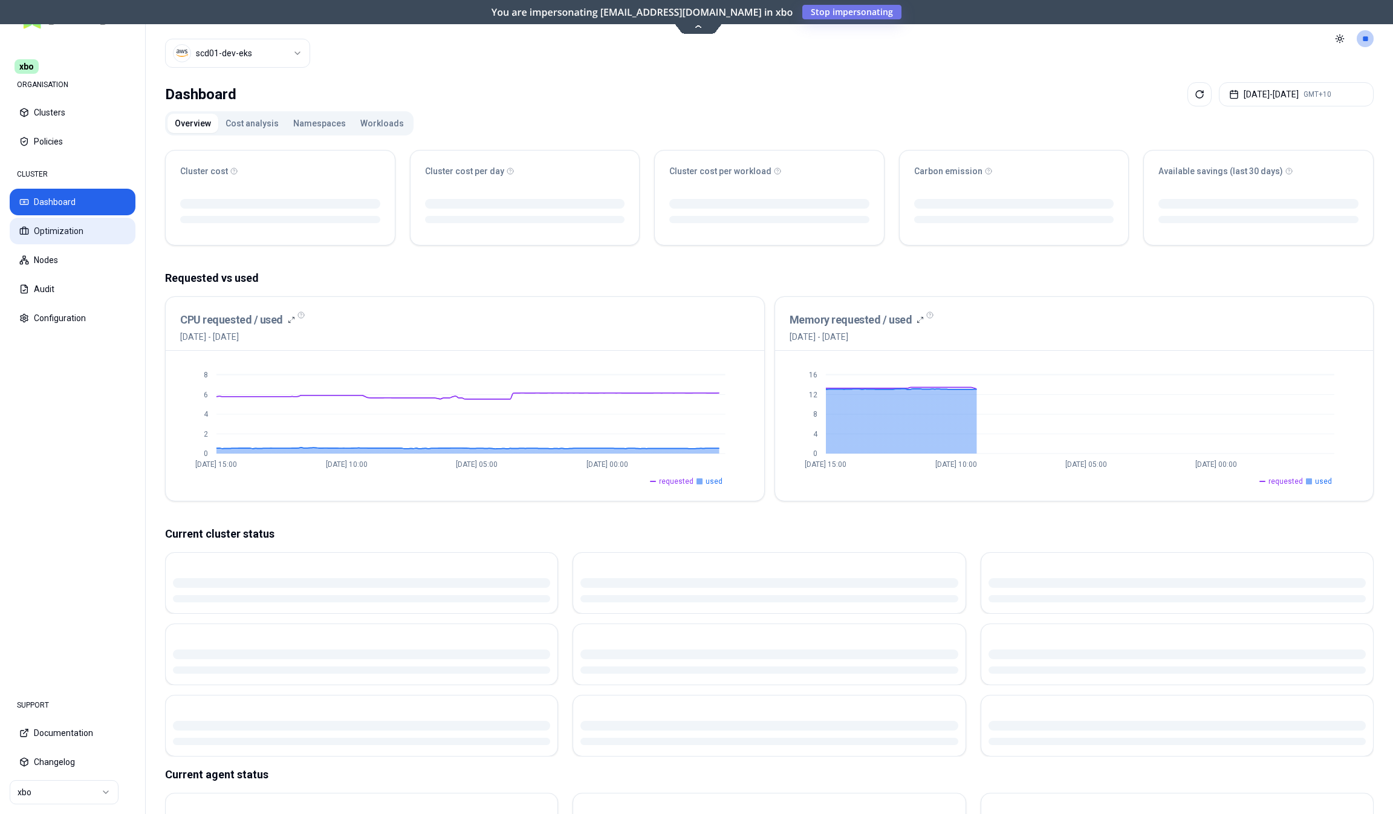
click at [97, 235] on button "Optimization" at bounding box center [73, 231] width 126 height 27
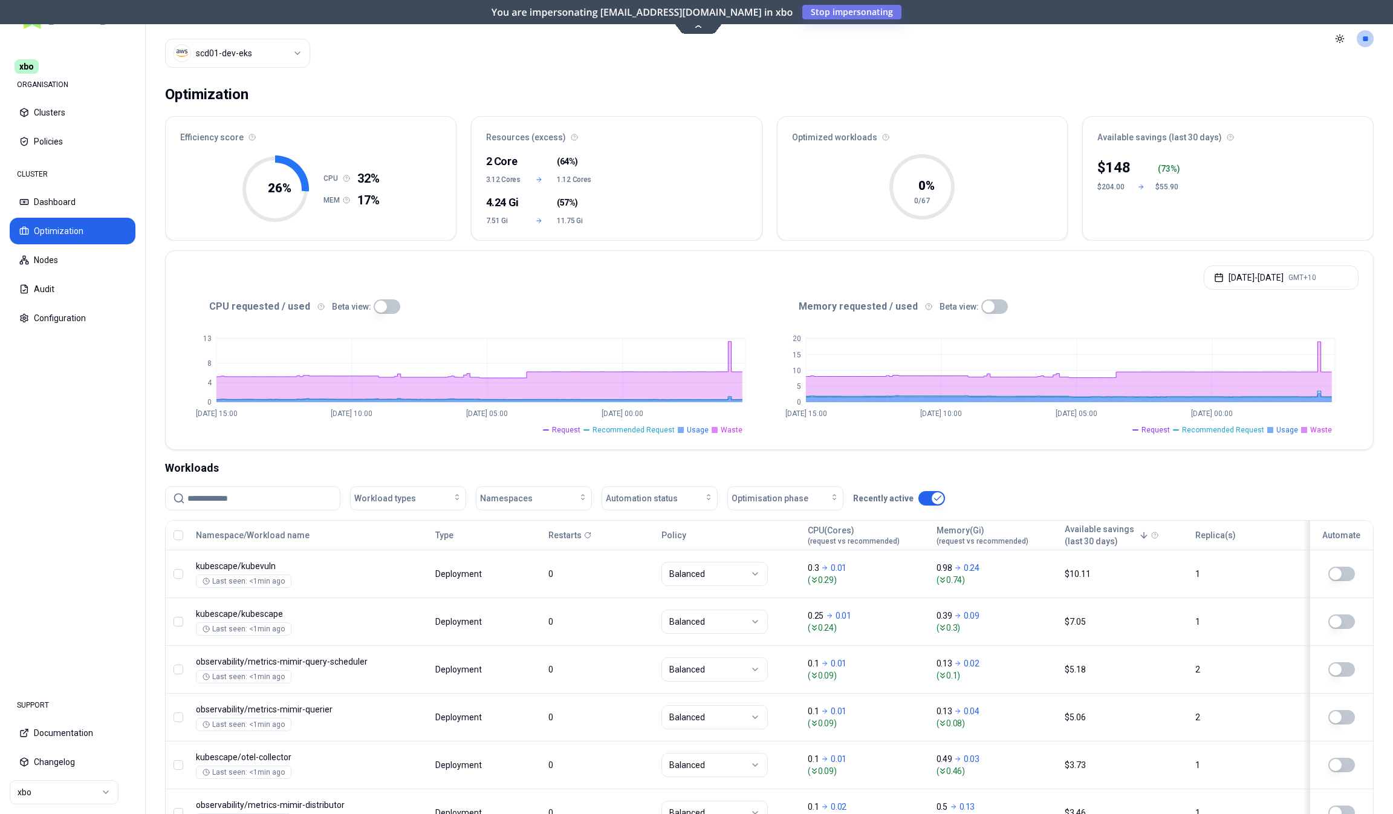
click at [385, 304] on button "button" at bounding box center [387, 306] width 27 height 15
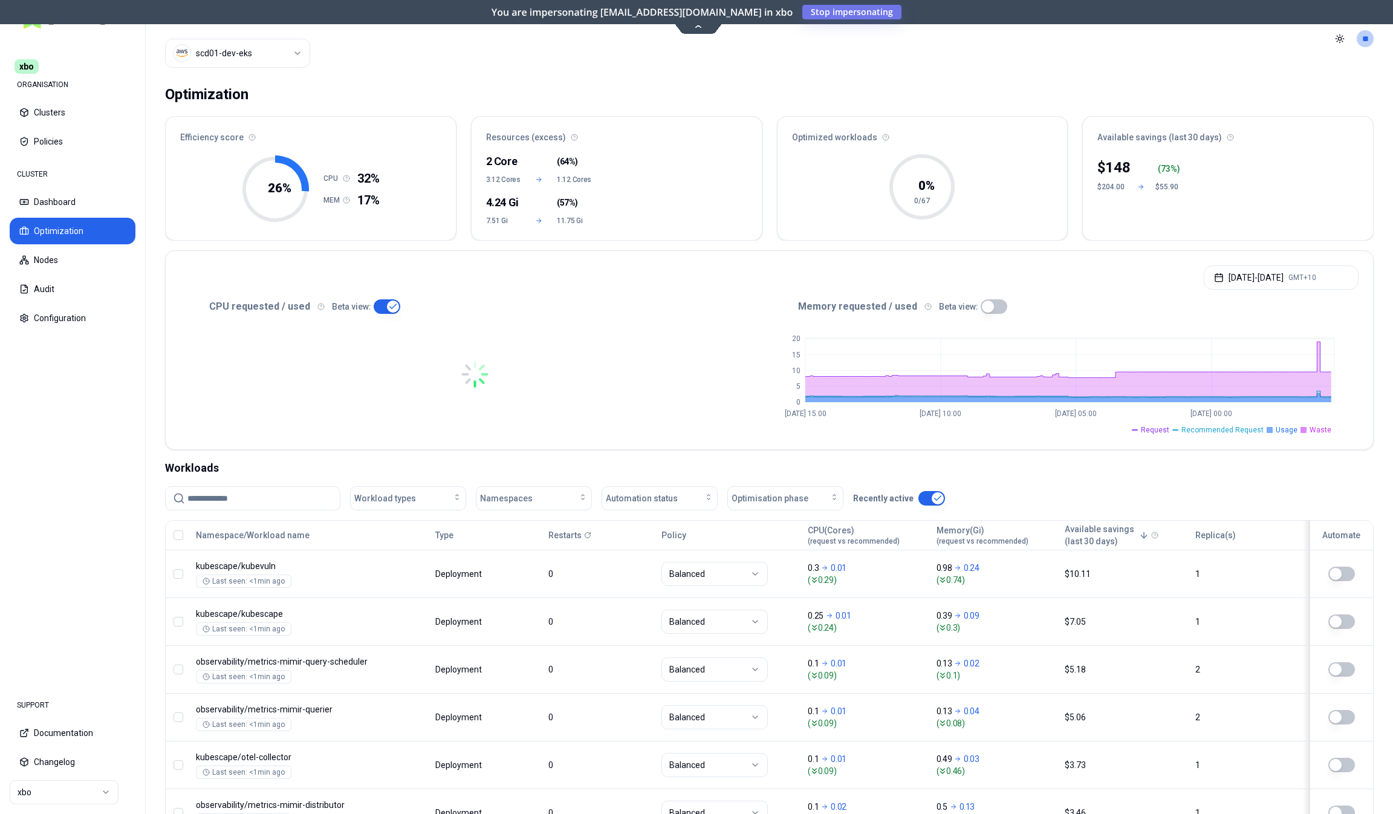
click at [985, 307] on button "button" at bounding box center [994, 306] width 27 height 15
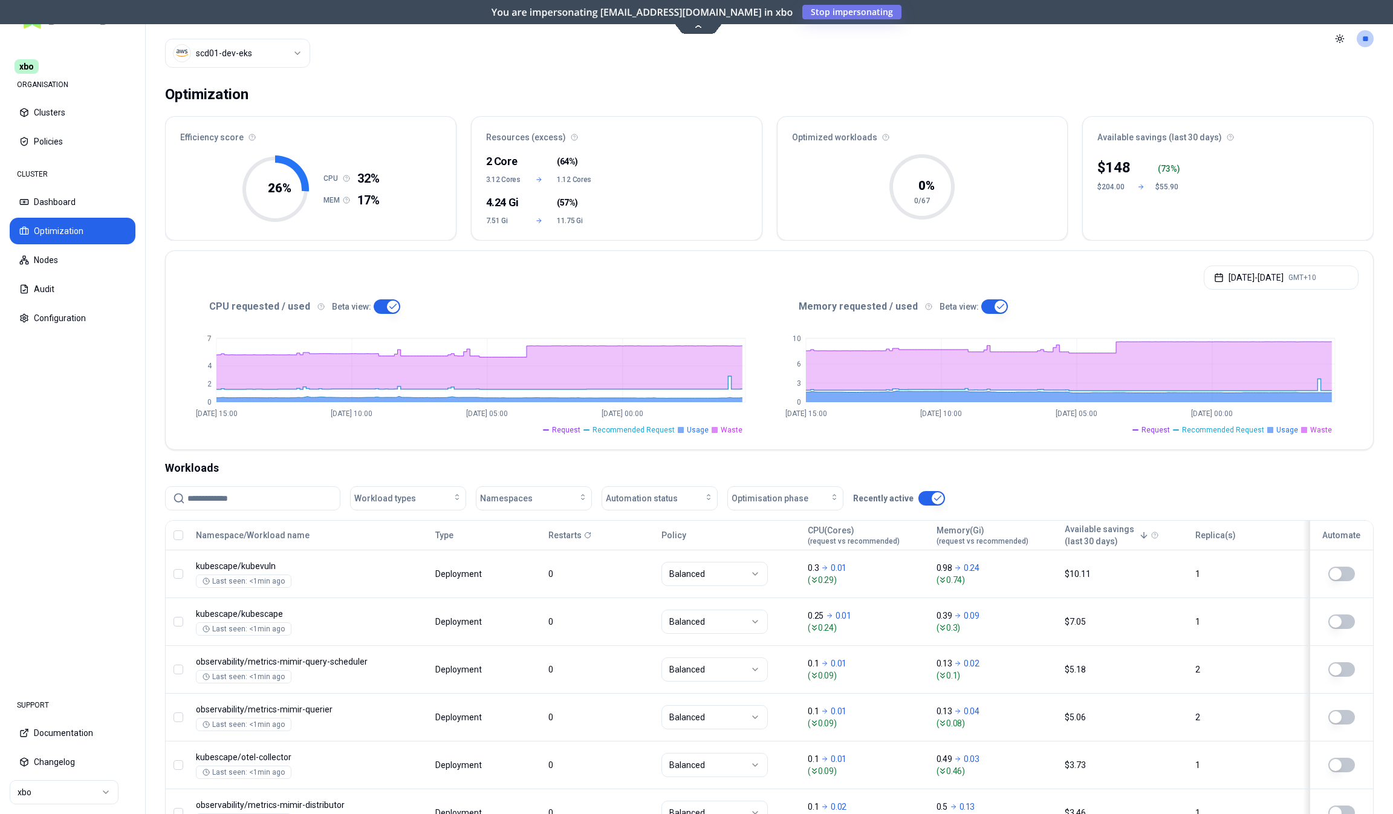
click at [51, 785] on html "xbo ORGANISATION Clusters Policies CLUSTER Dashboard Optimization Nodes Audit C…" at bounding box center [696, 407] width 1393 height 814
click at [56, 636] on nav "xbo ORGANISATION Clusters Policies CLUSTER Dashboard Optimization Nodes Audit C…" at bounding box center [72, 361] width 145 height 645
click at [0, 0] on span "Stop impersonating" at bounding box center [0, 0] width 0 height 0
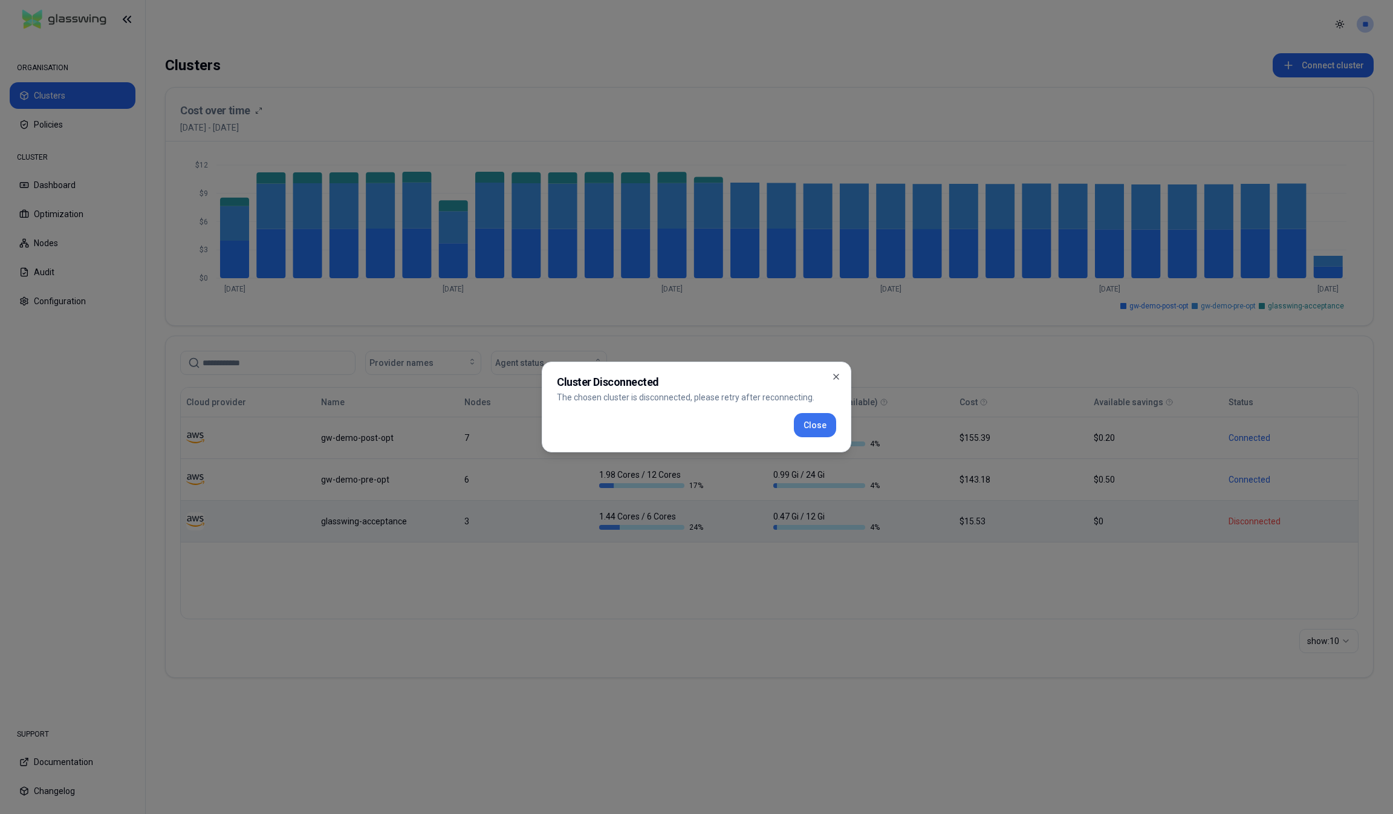
click at [831, 430] on button "Close" at bounding box center [815, 425] width 42 height 24
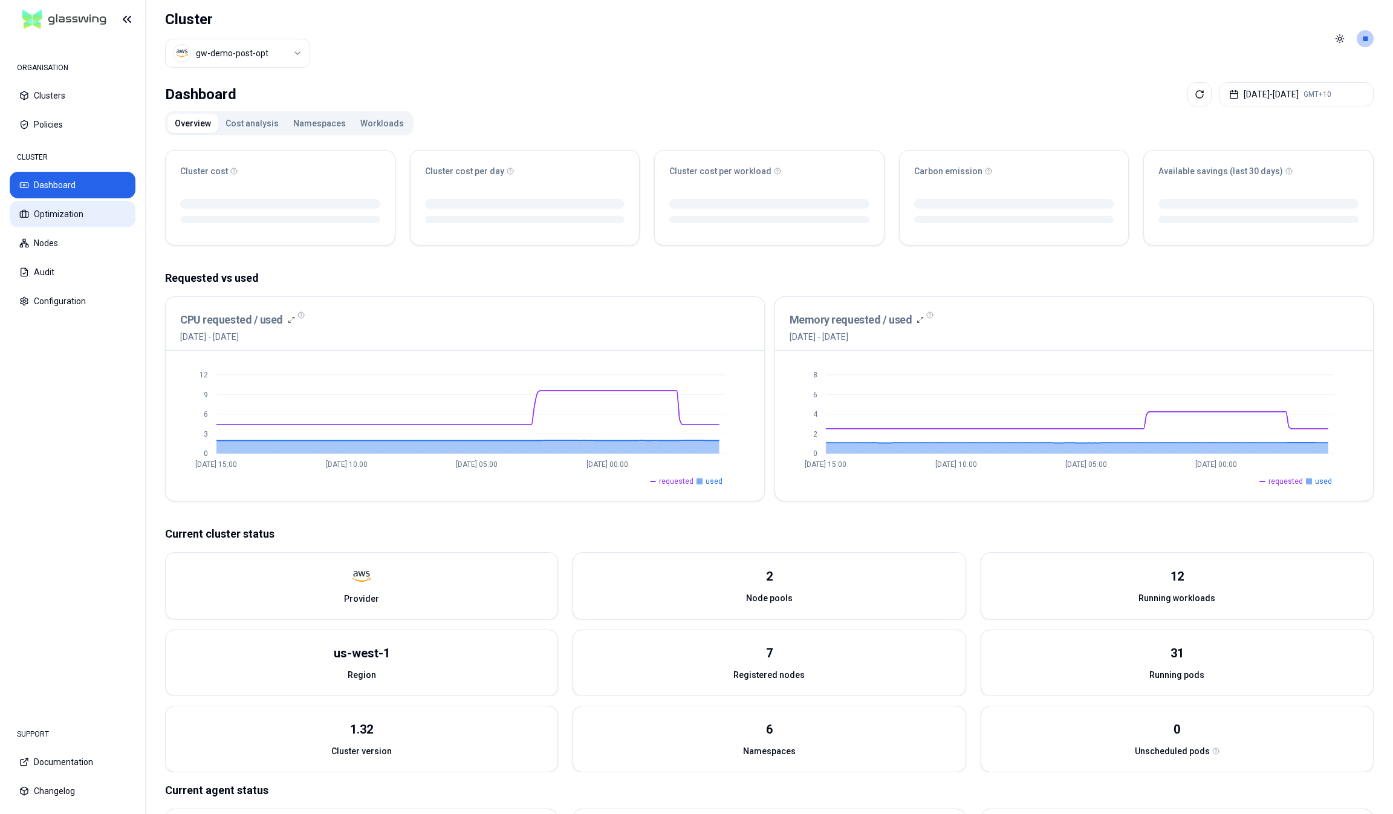
click at [67, 213] on button "Optimization" at bounding box center [73, 214] width 126 height 27
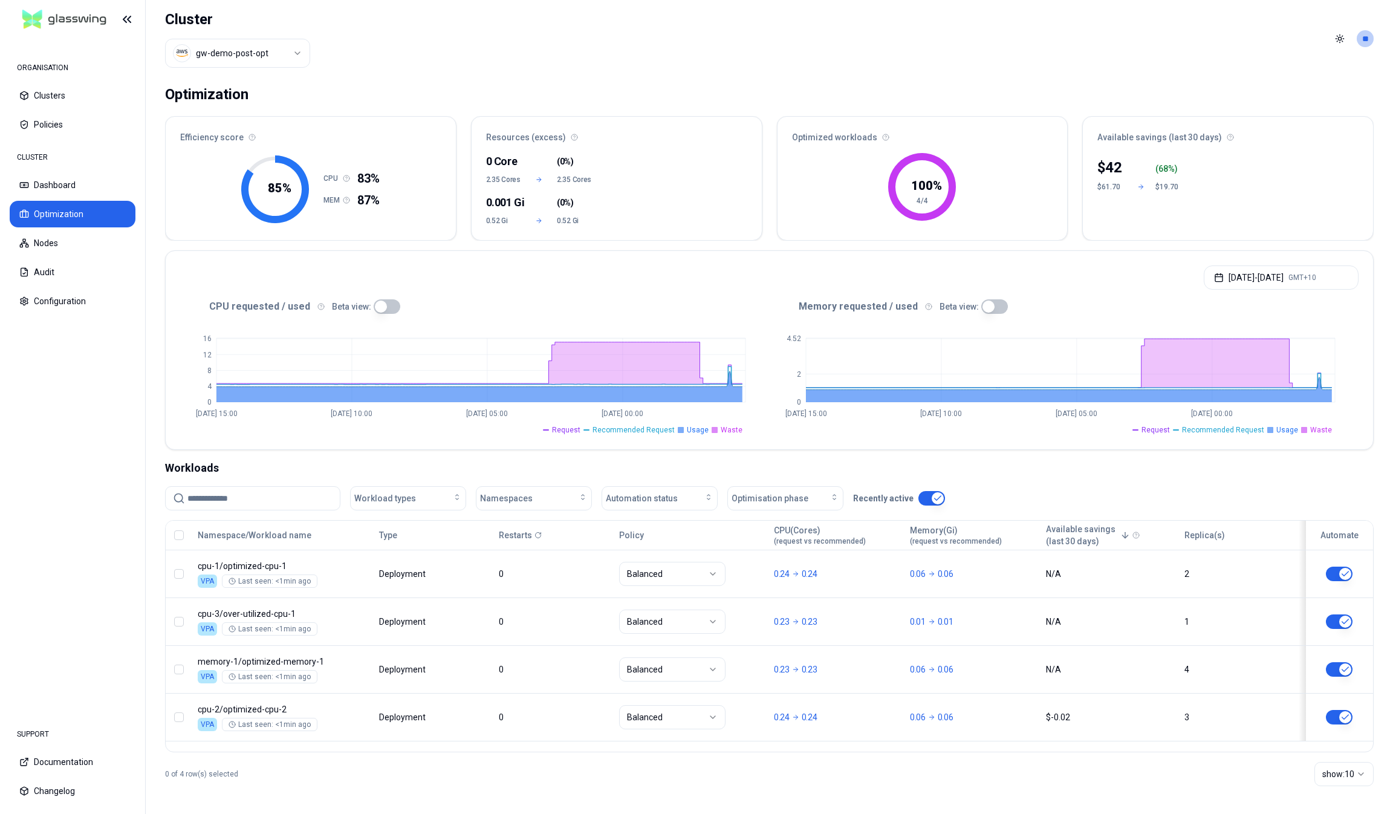
click at [374, 309] on button "button" at bounding box center [387, 306] width 27 height 15
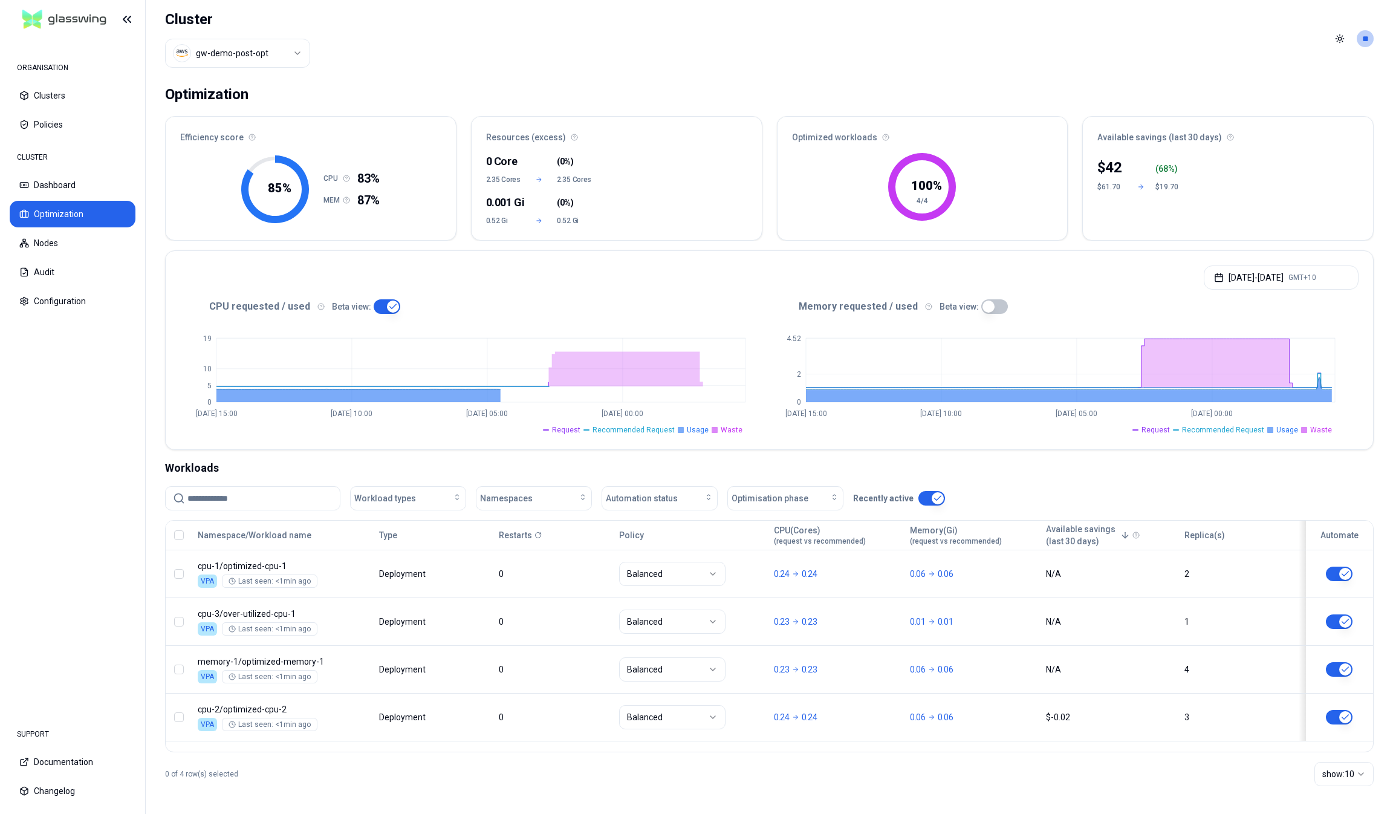
click at [995, 303] on button "button" at bounding box center [995, 306] width 27 height 15
